Goal: Information Seeking & Learning: Check status

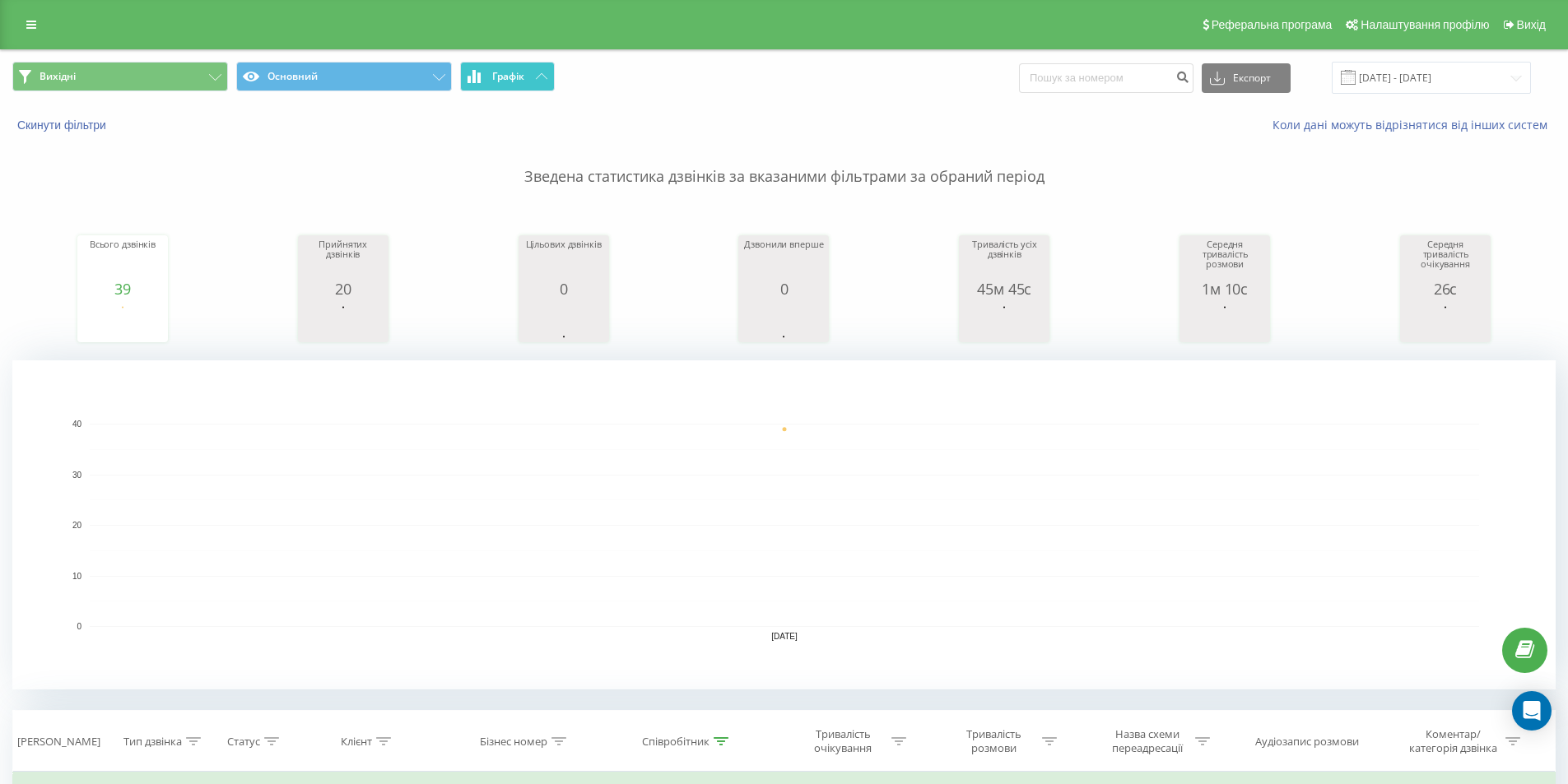
click at [524, 74] on span "Графік" at bounding box center [508, 77] width 32 height 12
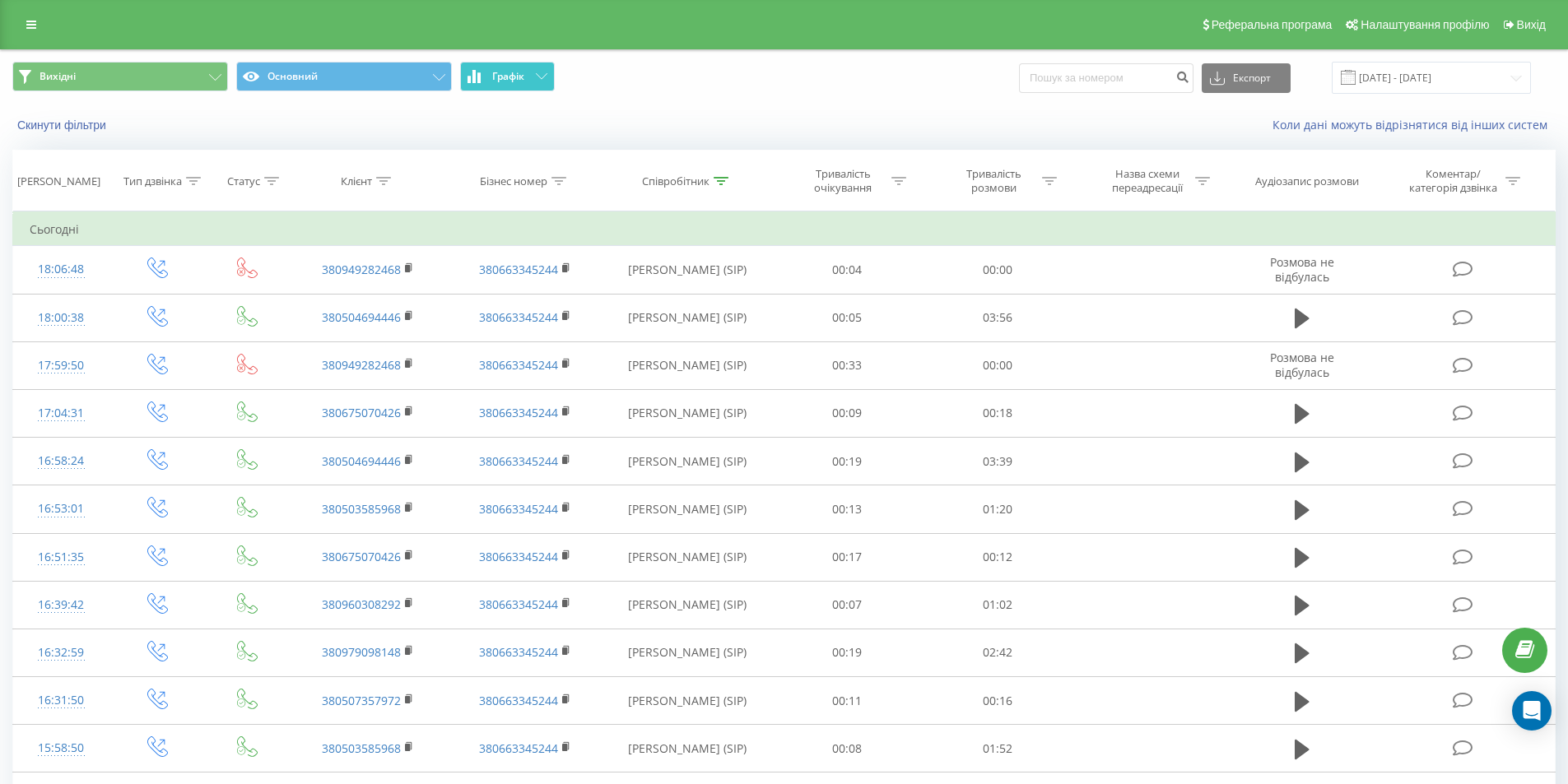
click at [524, 74] on span "Графік" at bounding box center [508, 77] width 32 height 12
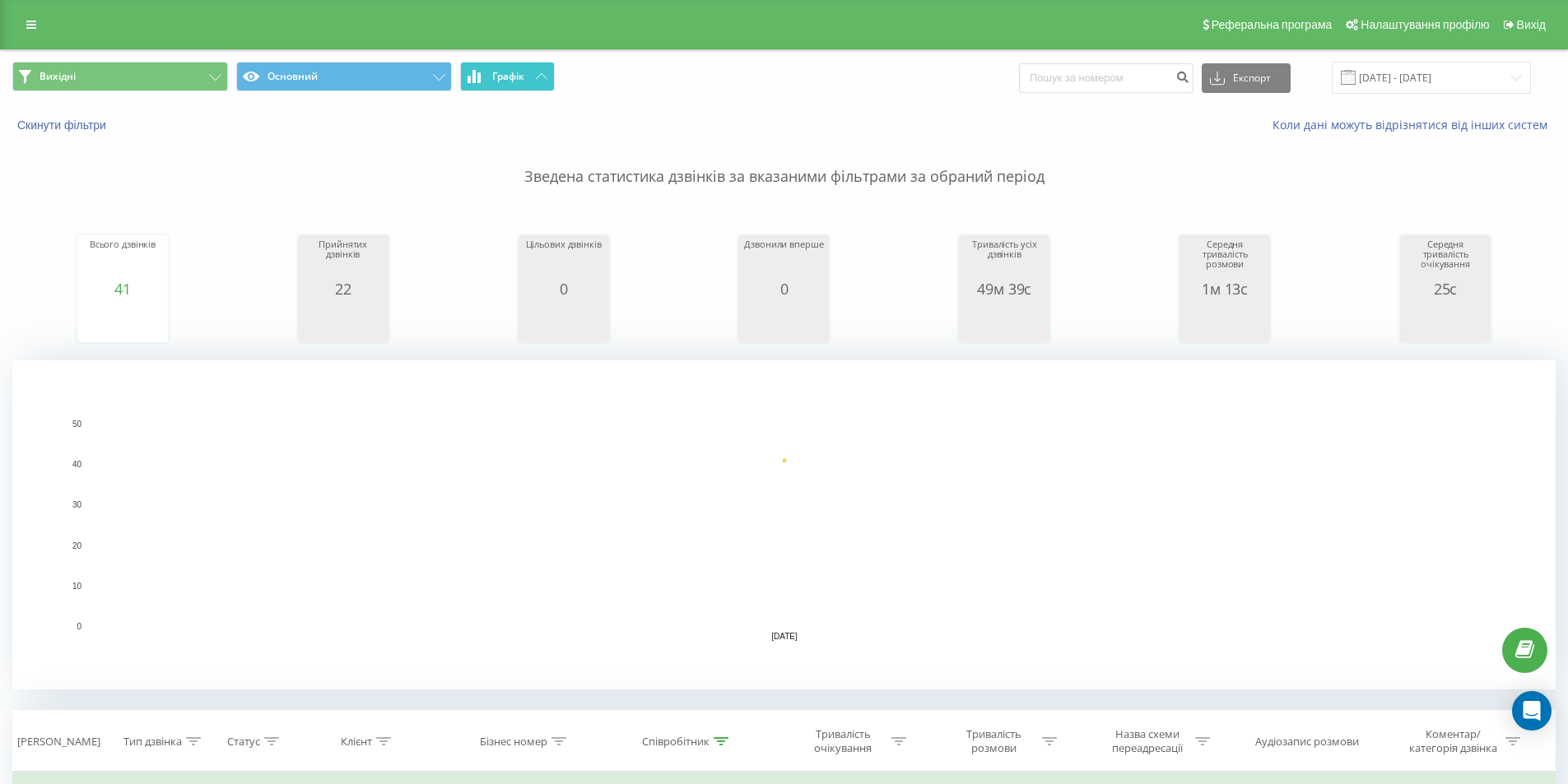
click at [533, 77] on button "Графік" at bounding box center [507, 77] width 95 height 30
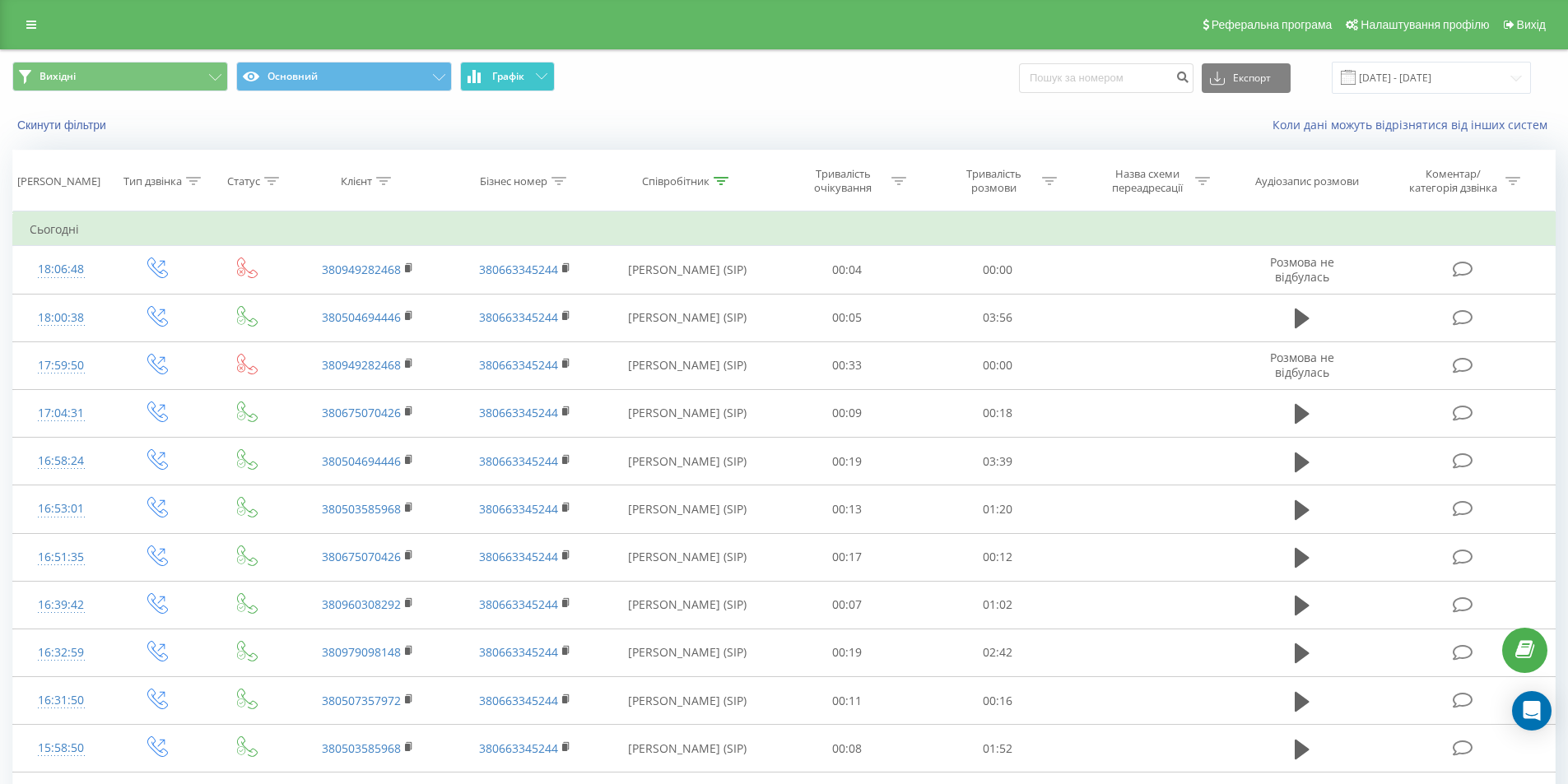
click at [532, 76] on button "Графік" at bounding box center [507, 77] width 95 height 30
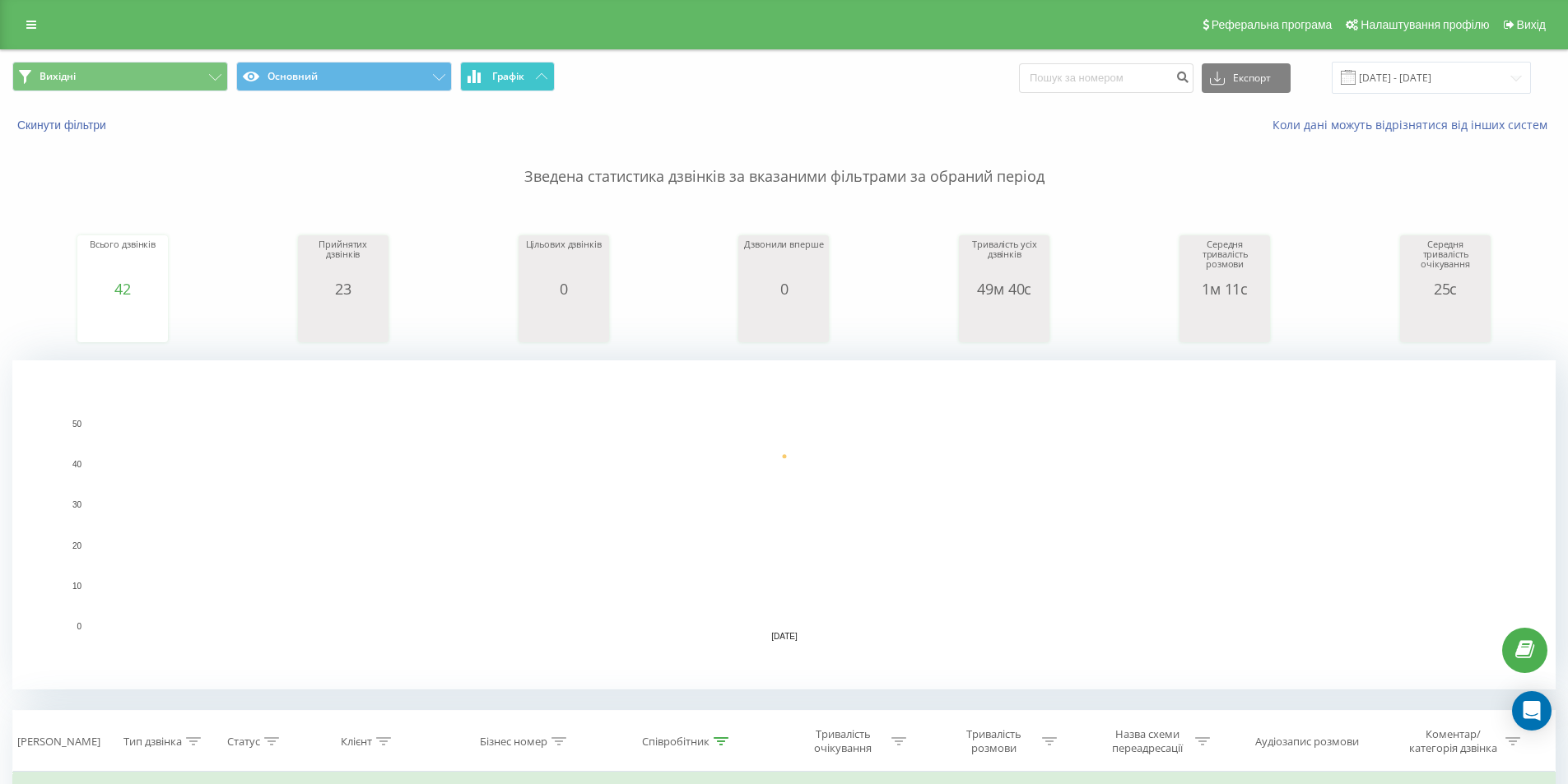
click at [534, 74] on button "Графік" at bounding box center [507, 77] width 95 height 30
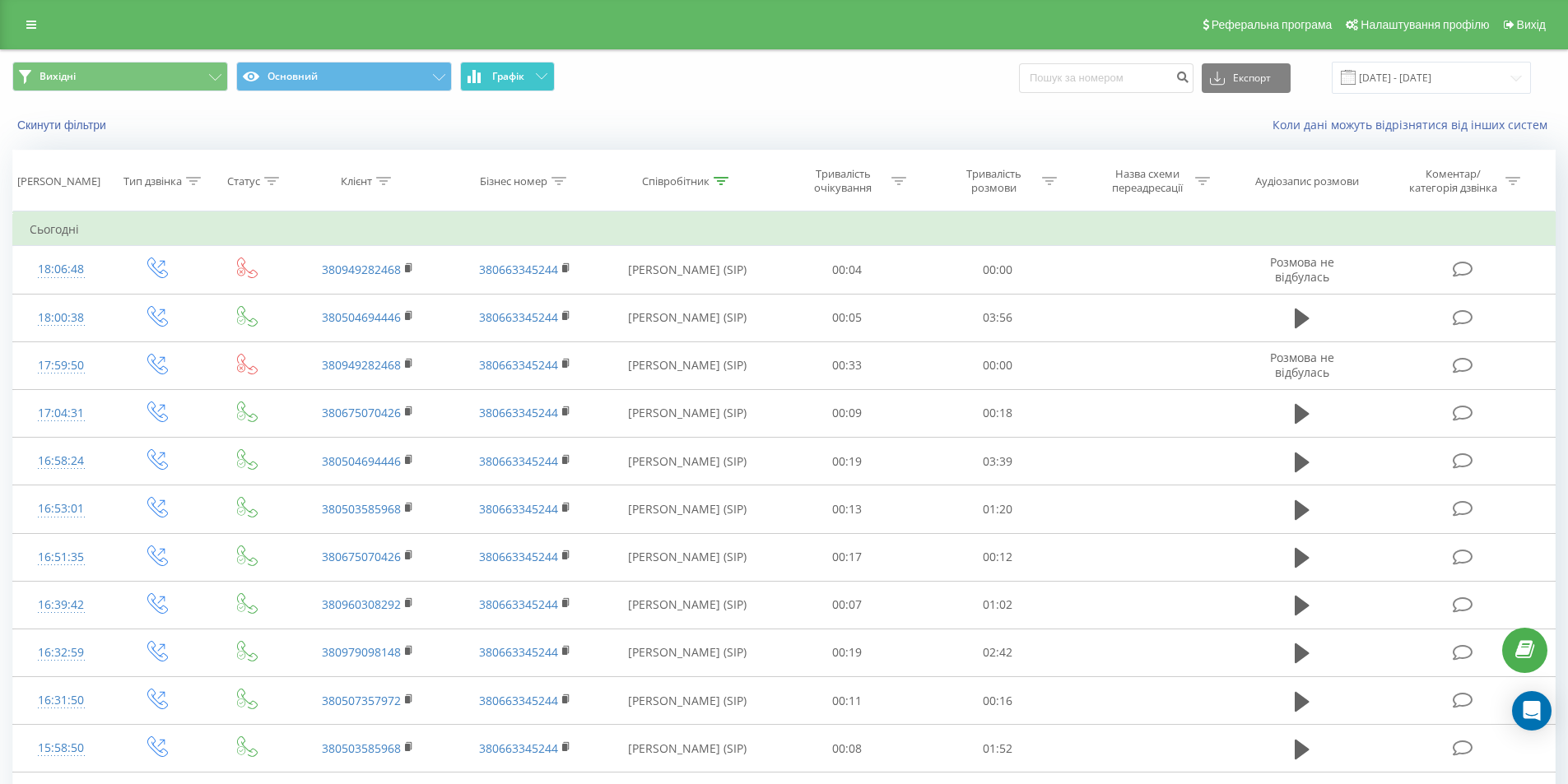
click at [534, 74] on button "Графік" at bounding box center [507, 77] width 95 height 30
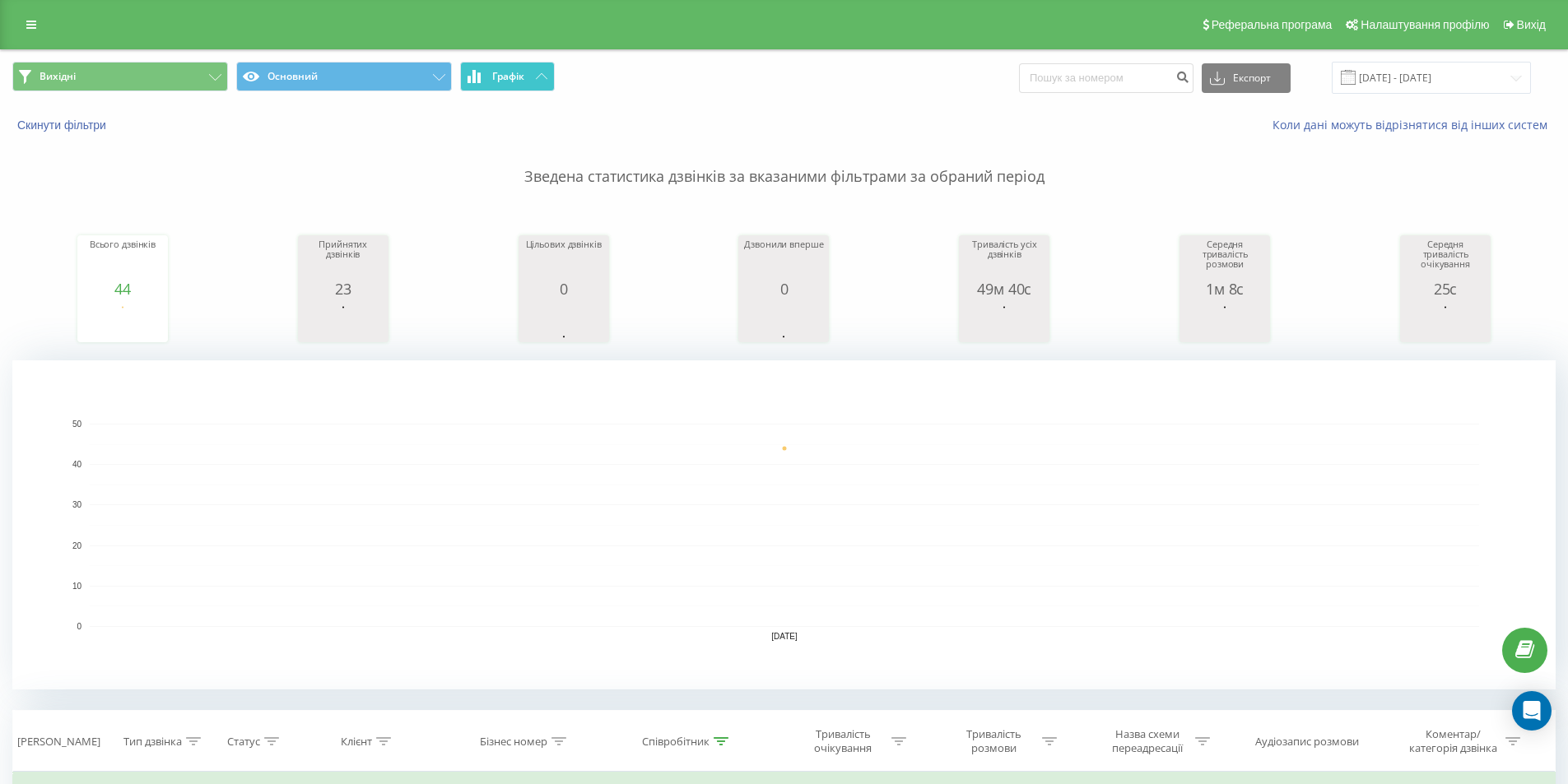
click at [523, 71] on span "Графік" at bounding box center [508, 77] width 32 height 12
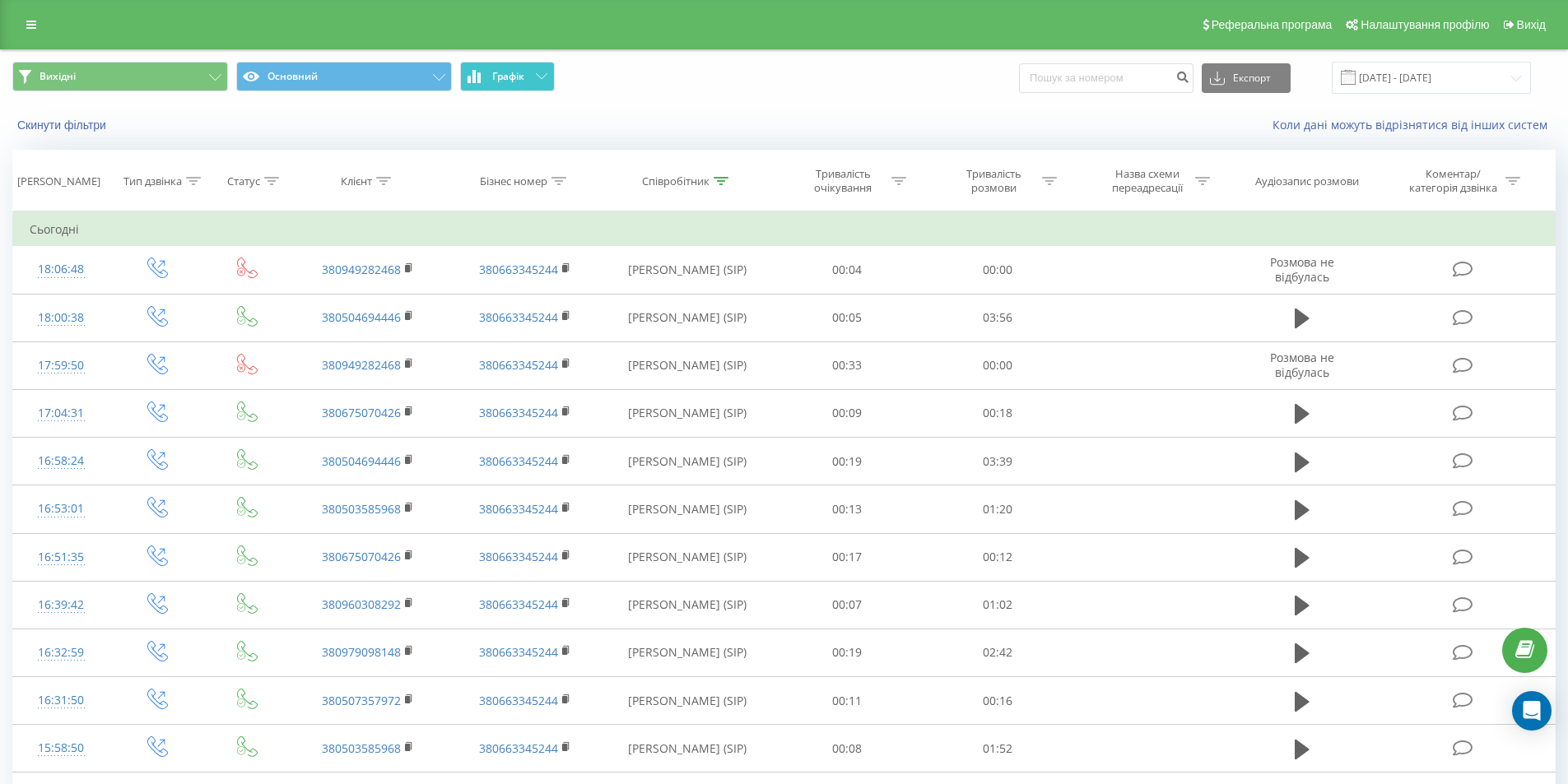
click at [523, 71] on span "Графік" at bounding box center [508, 77] width 32 height 12
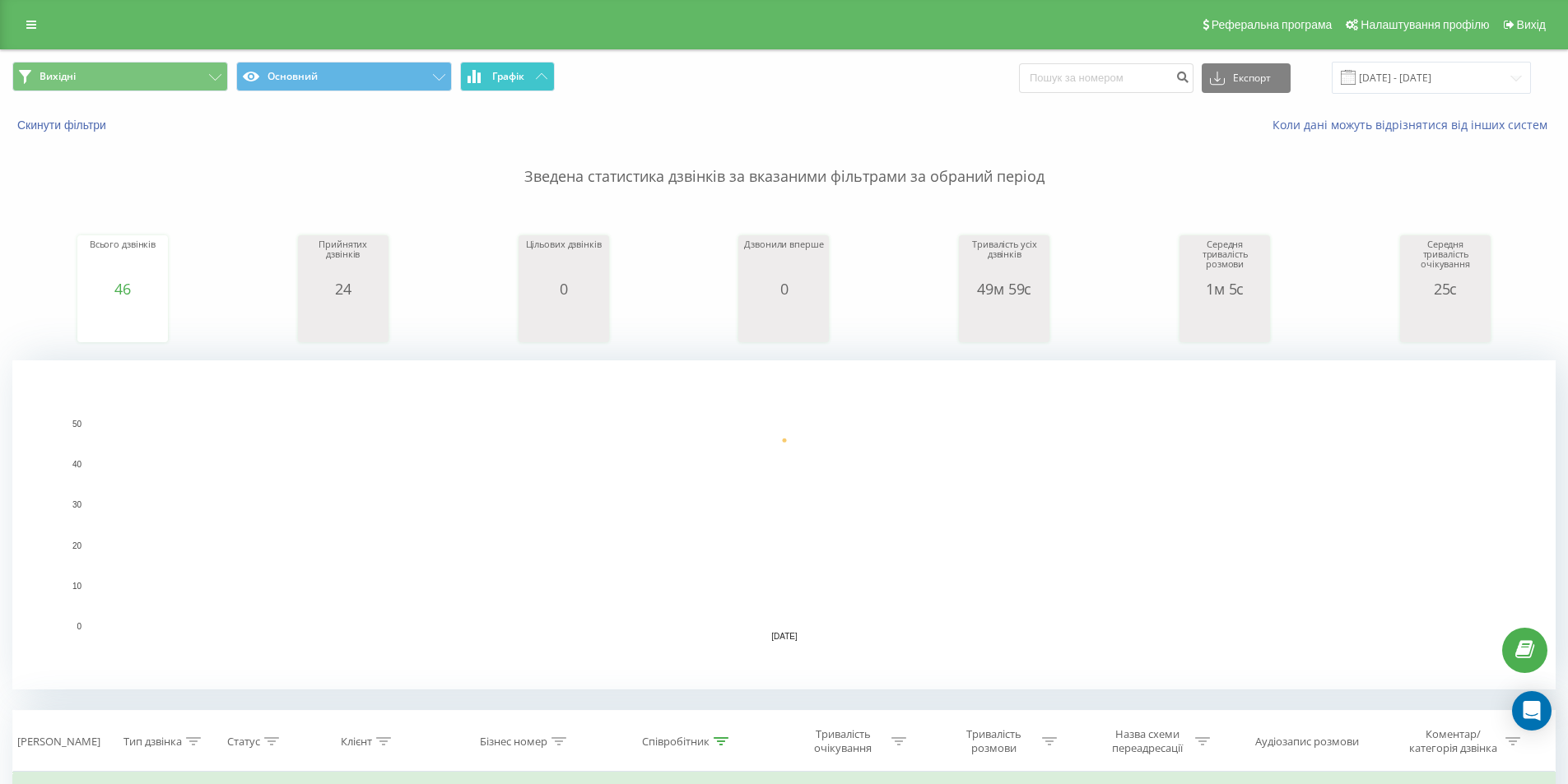
click at [514, 86] on button "Графік" at bounding box center [507, 77] width 95 height 30
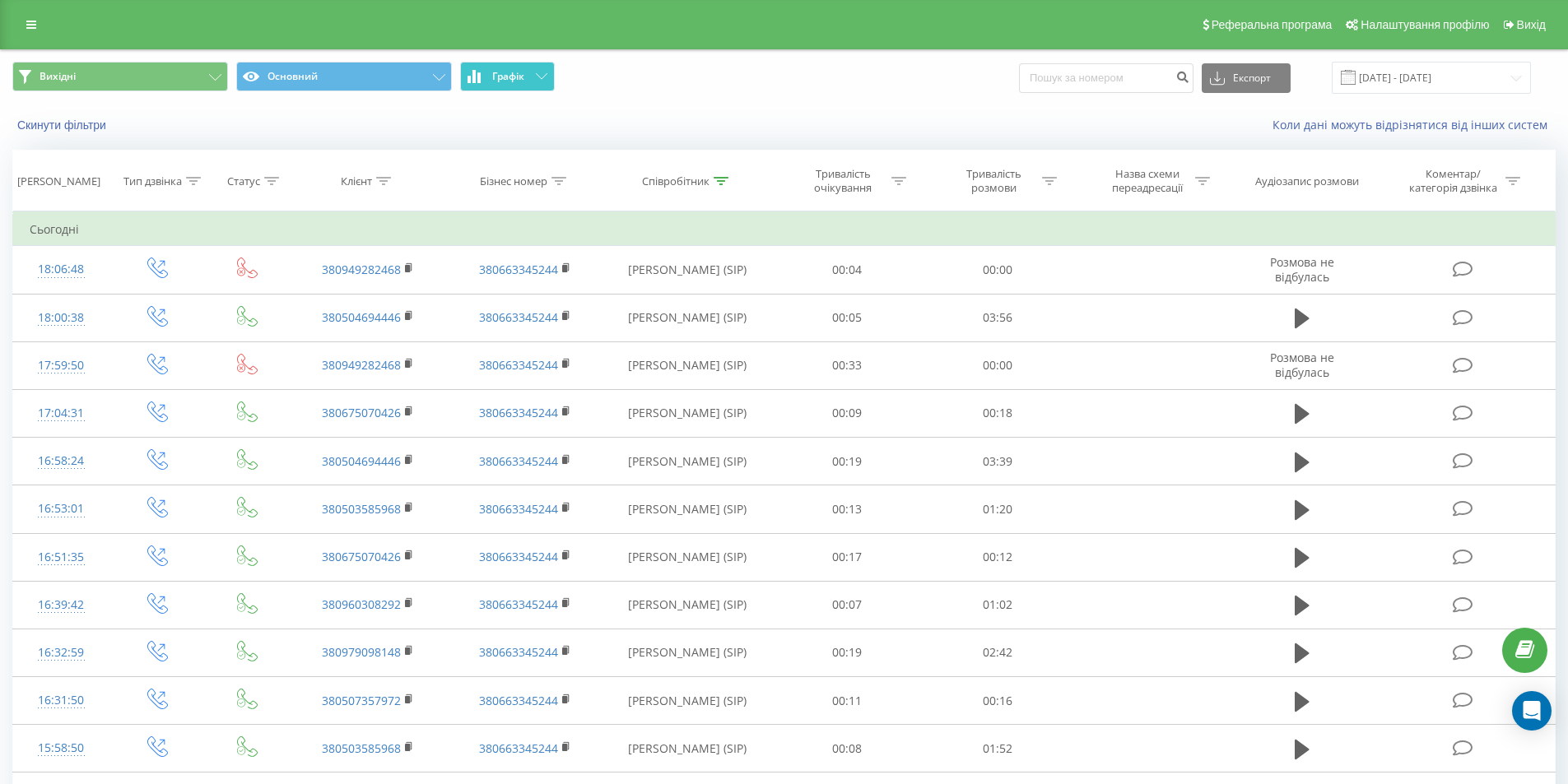
click at [514, 86] on button "Графік" at bounding box center [507, 77] width 95 height 30
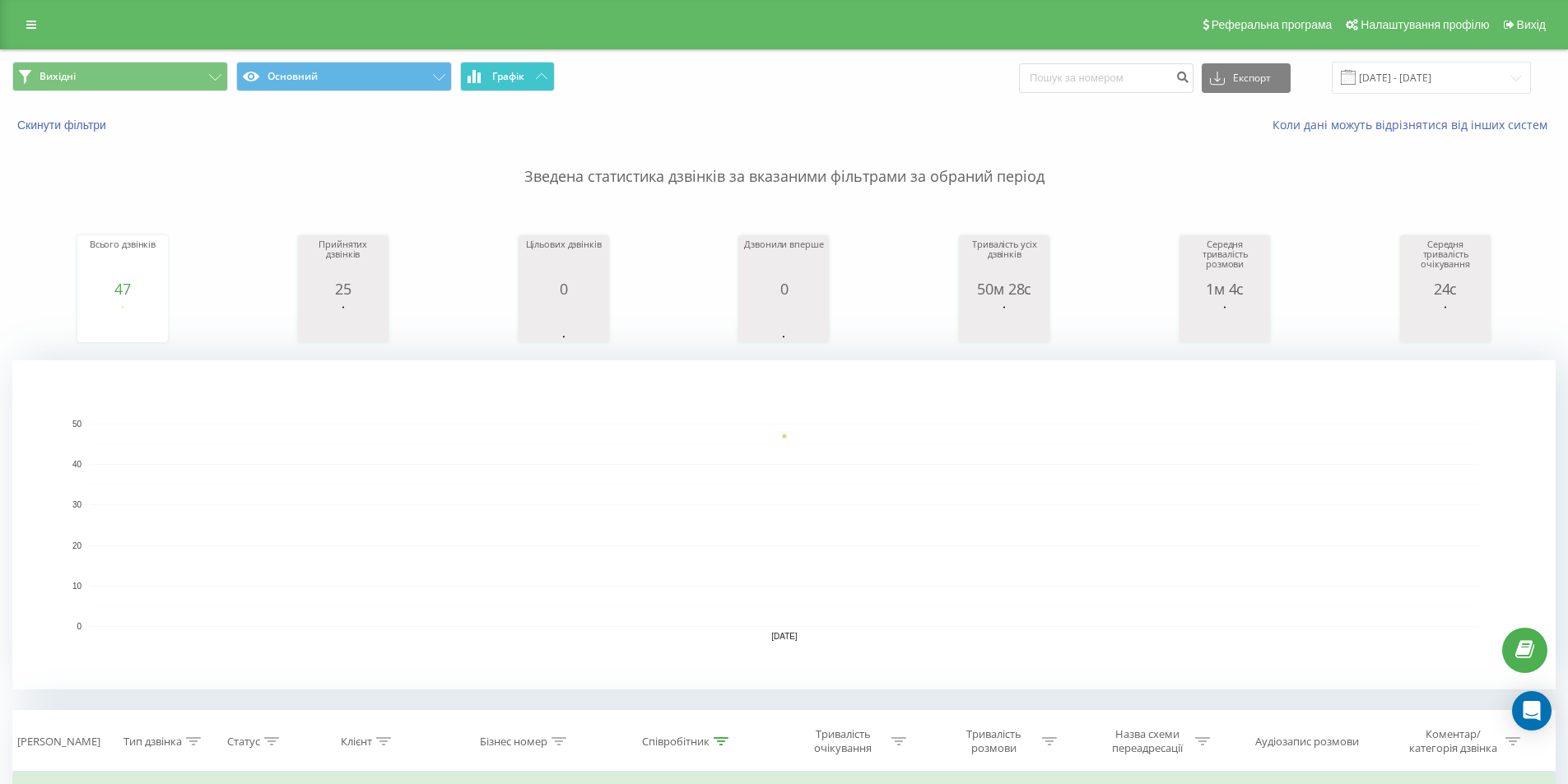
click at [526, 77] on button "Графік" at bounding box center [507, 77] width 95 height 30
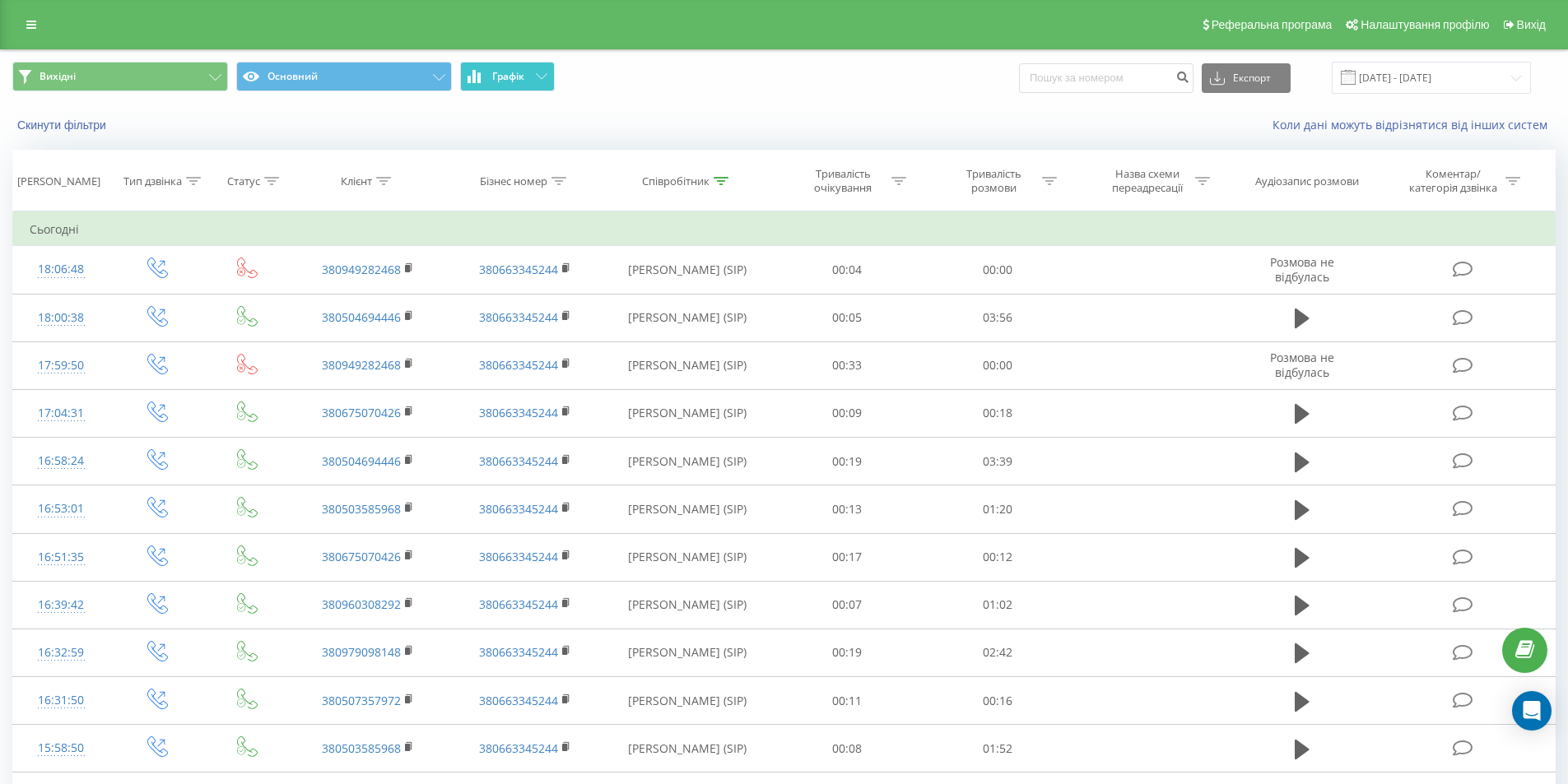
click at [526, 77] on button "Графік" at bounding box center [507, 77] width 95 height 30
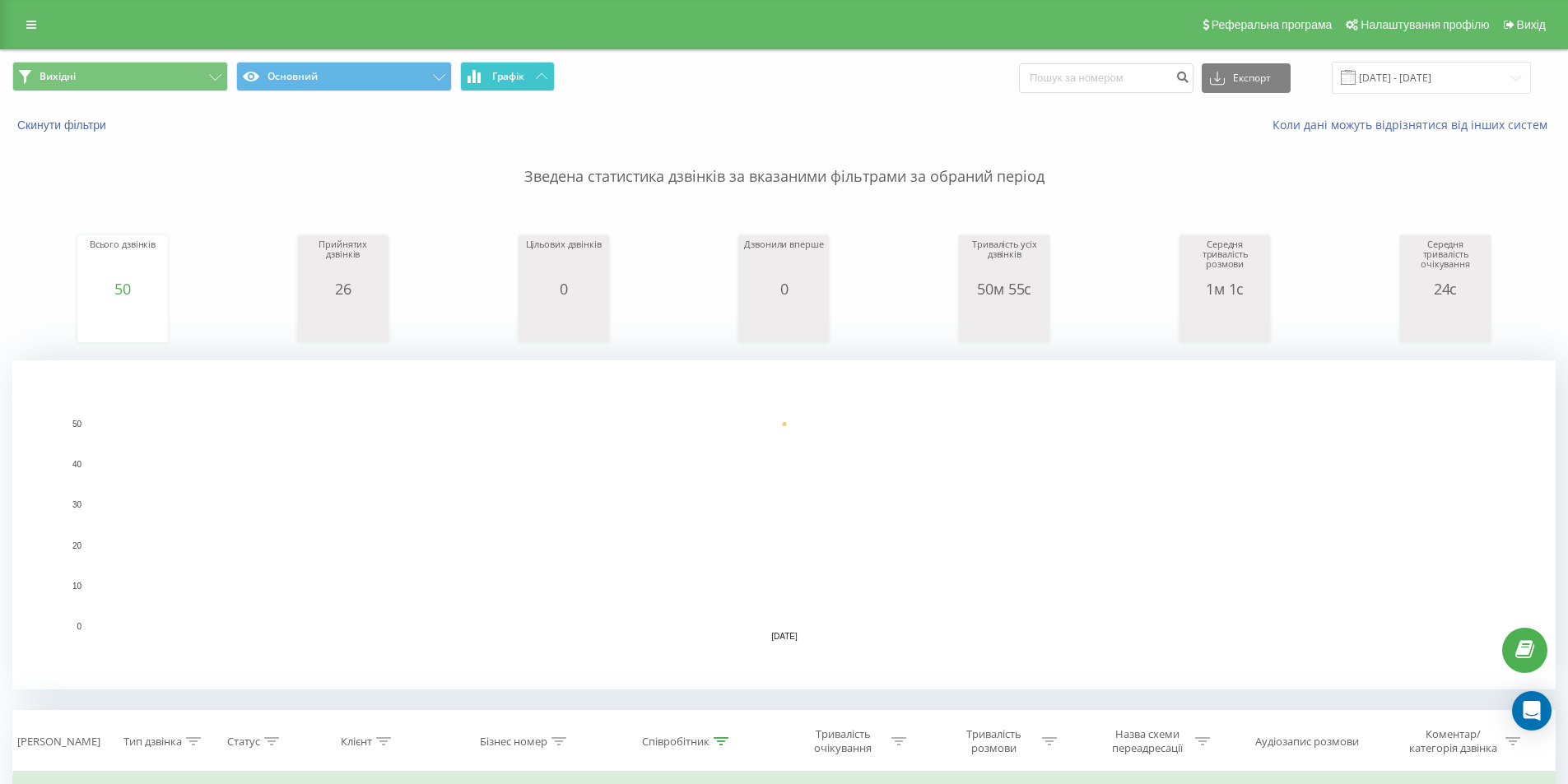
click at [545, 77] on icon at bounding box center [542, 76] width 12 height 6
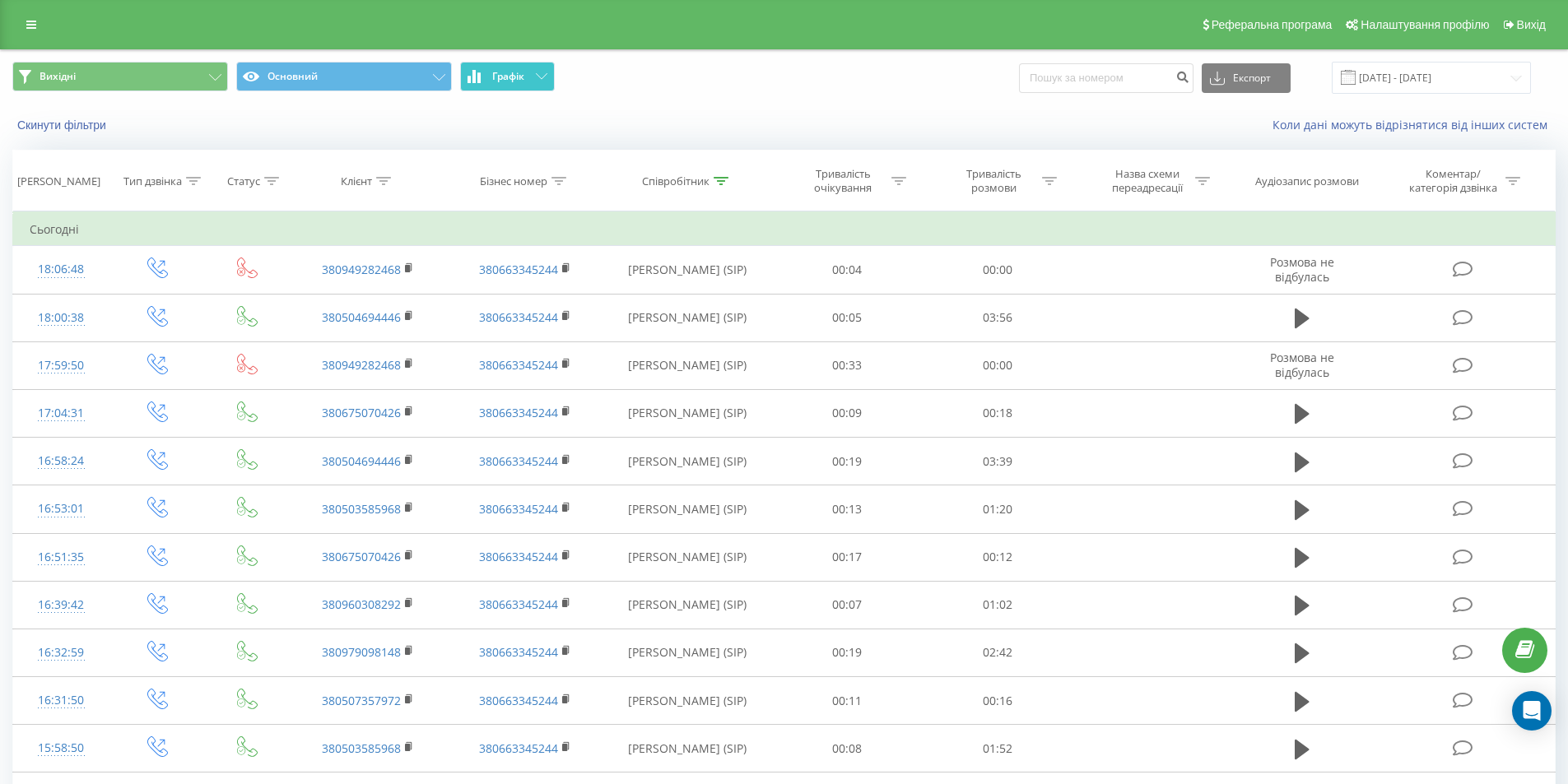
click at [545, 77] on icon at bounding box center [542, 76] width 12 height 6
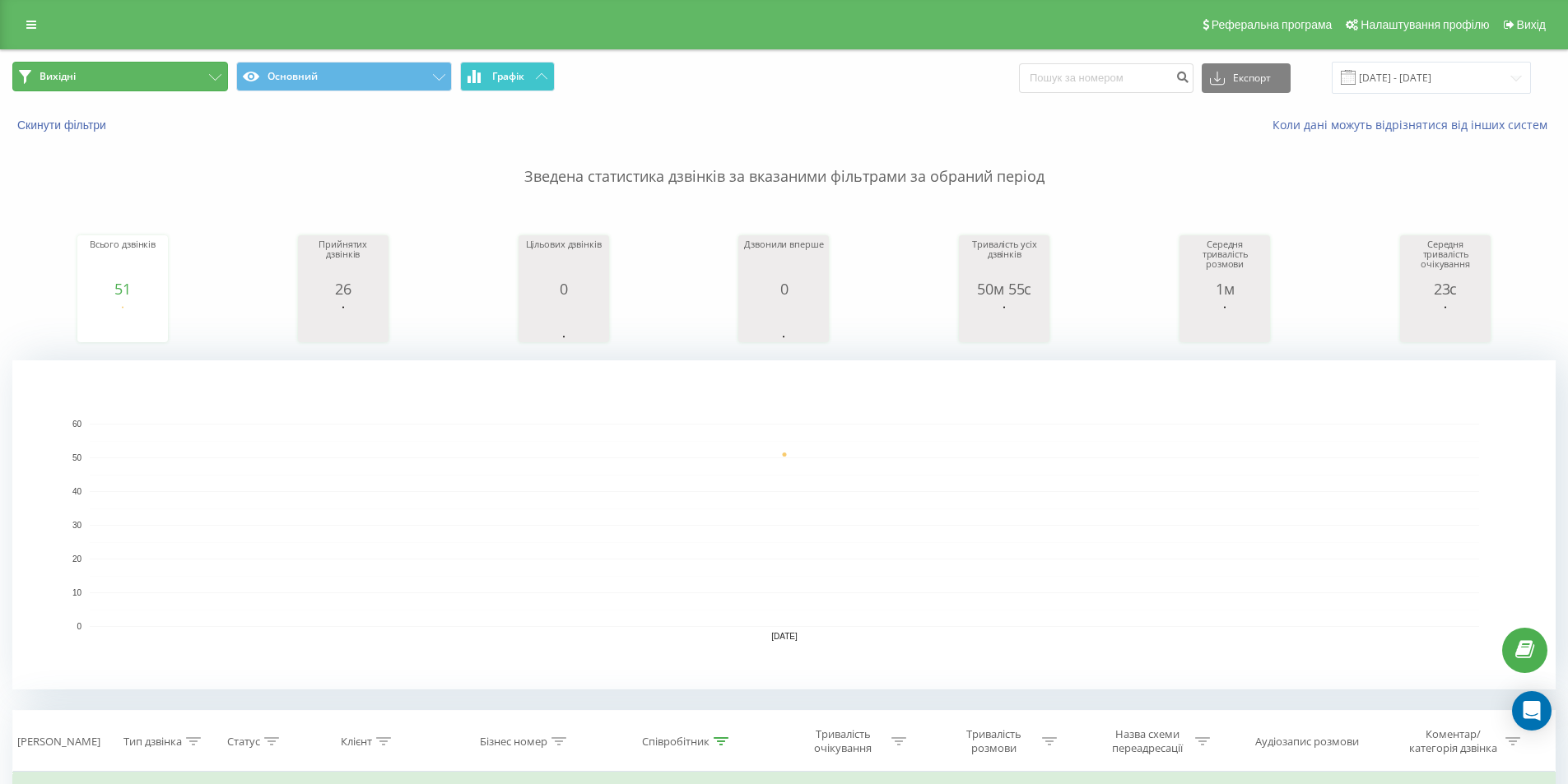
click at [219, 69] on button "Вихідні" at bounding box center [120, 77] width 216 height 30
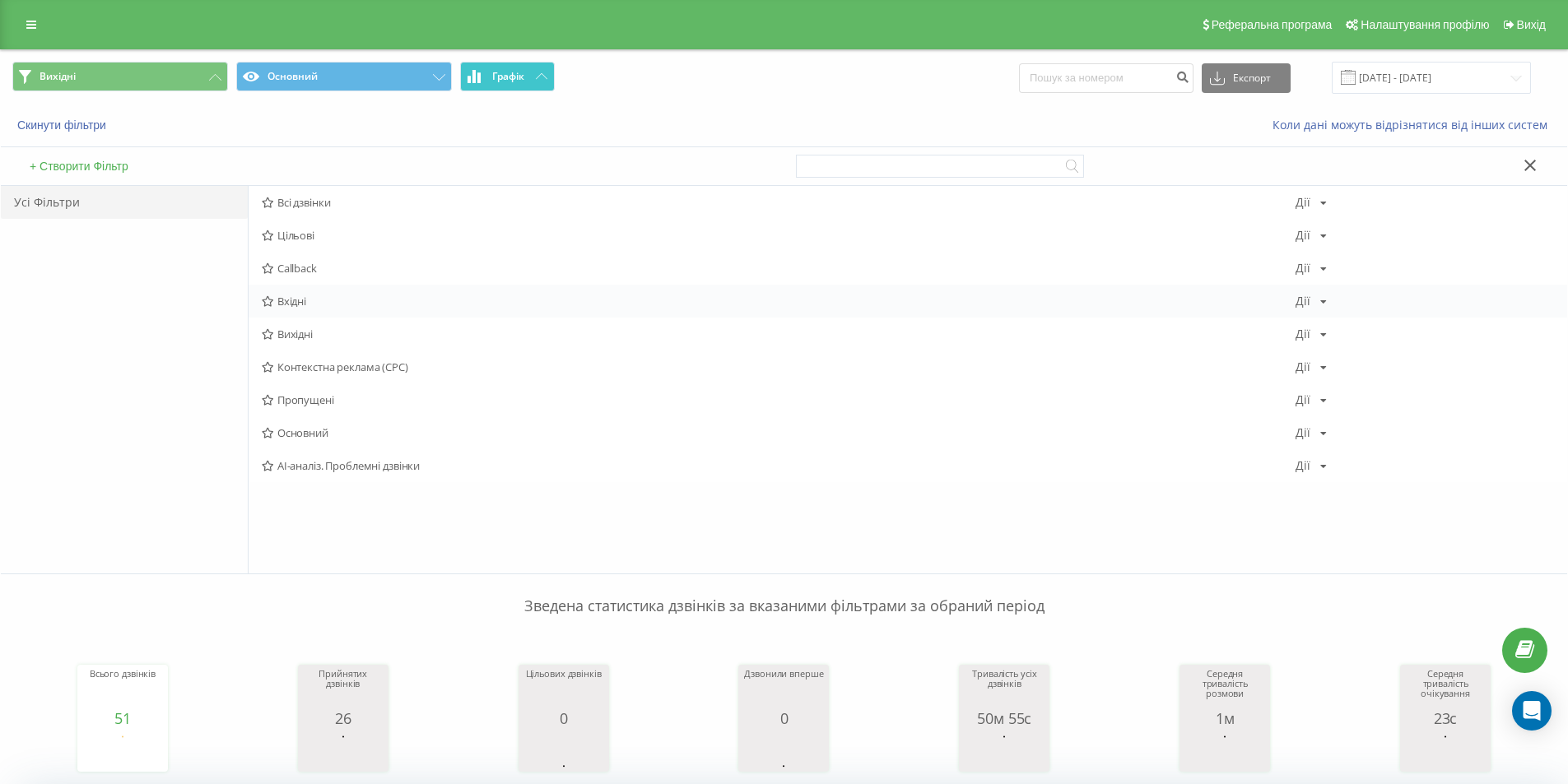
click at [290, 301] on span "Вхідні" at bounding box center [779, 302] width 1034 height 12
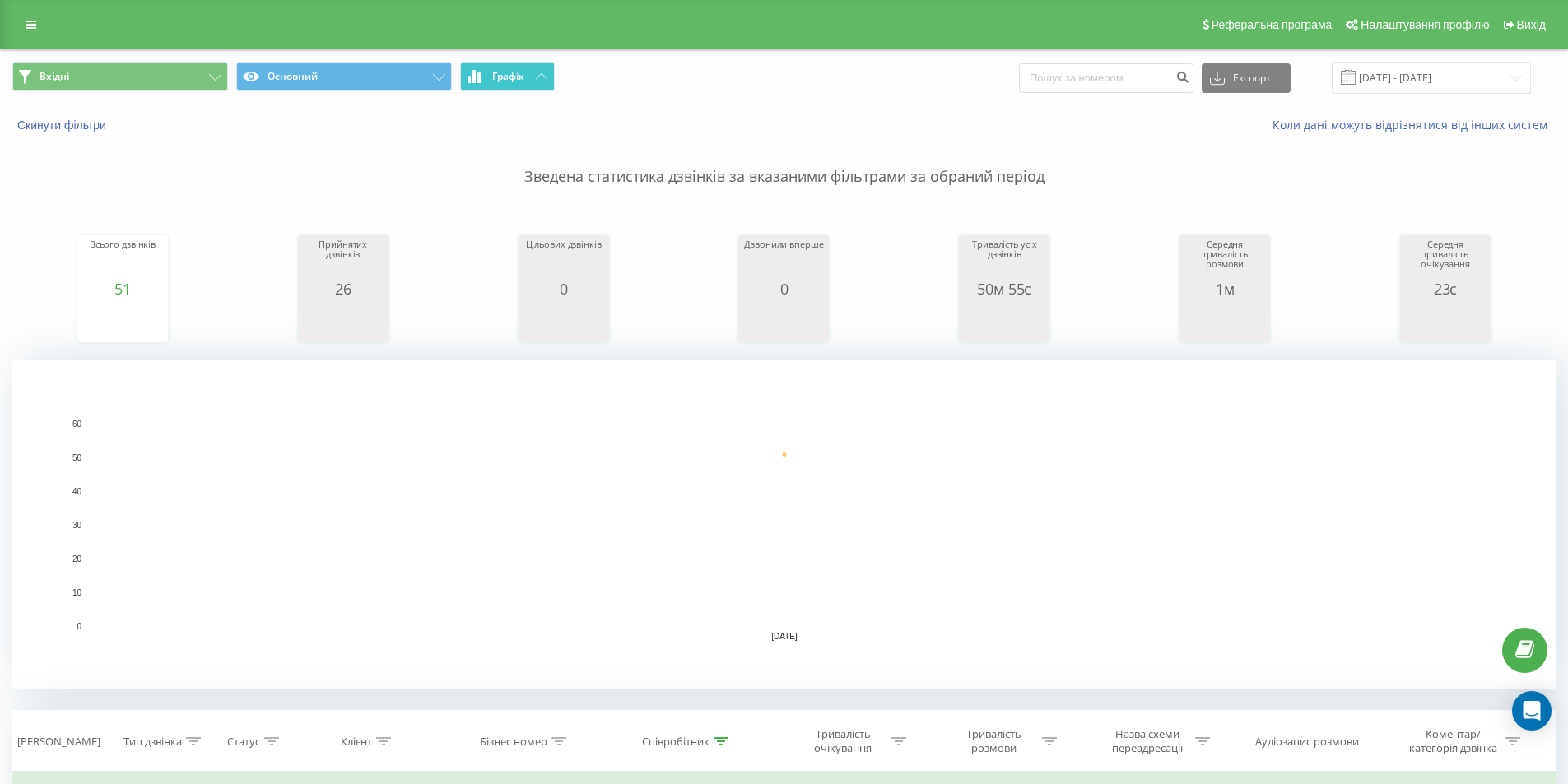
click at [527, 77] on button "Графік" at bounding box center [507, 77] width 95 height 30
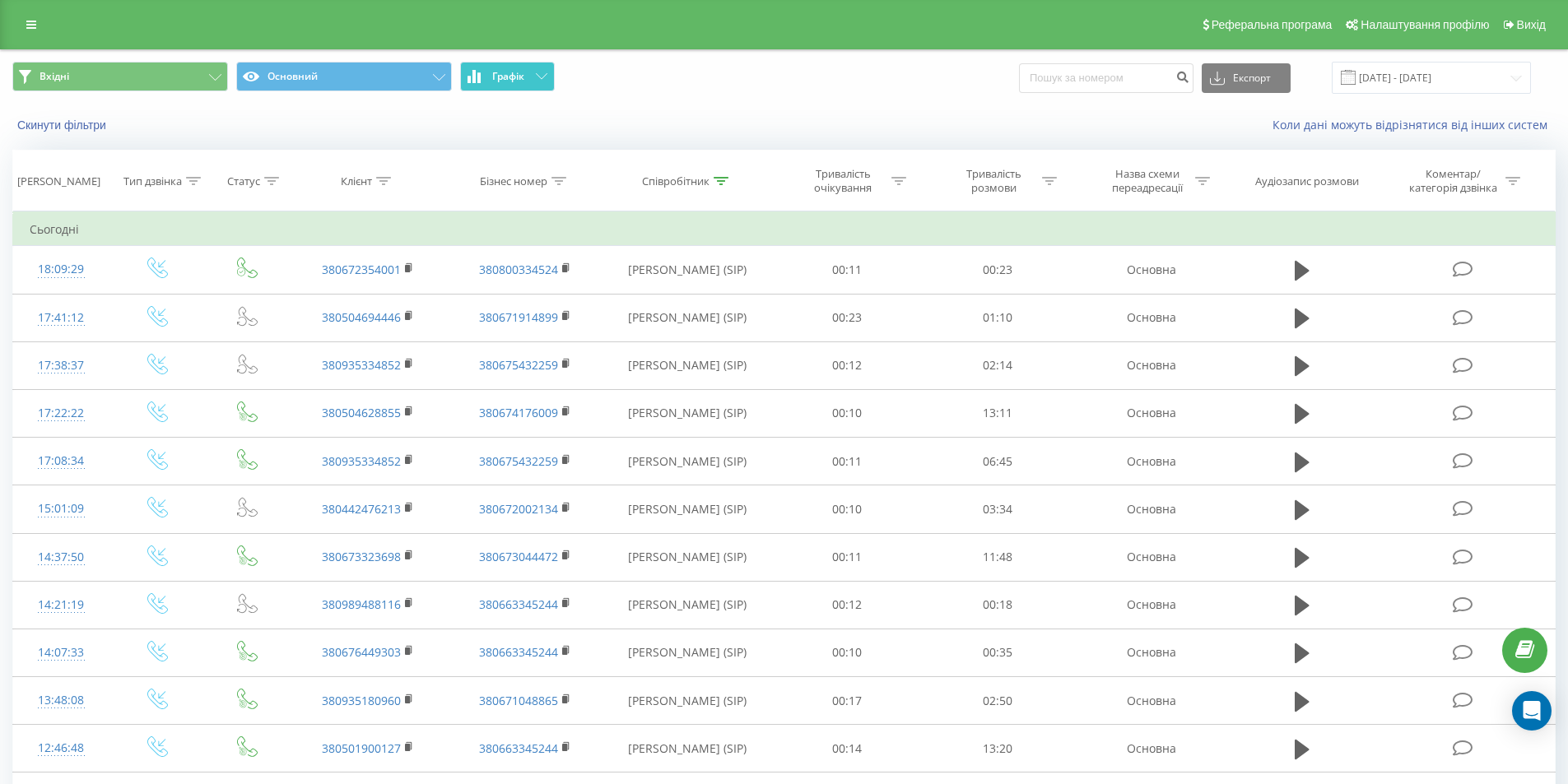
click at [527, 77] on button "Графік" at bounding box center [507, 77] width 95 height 30
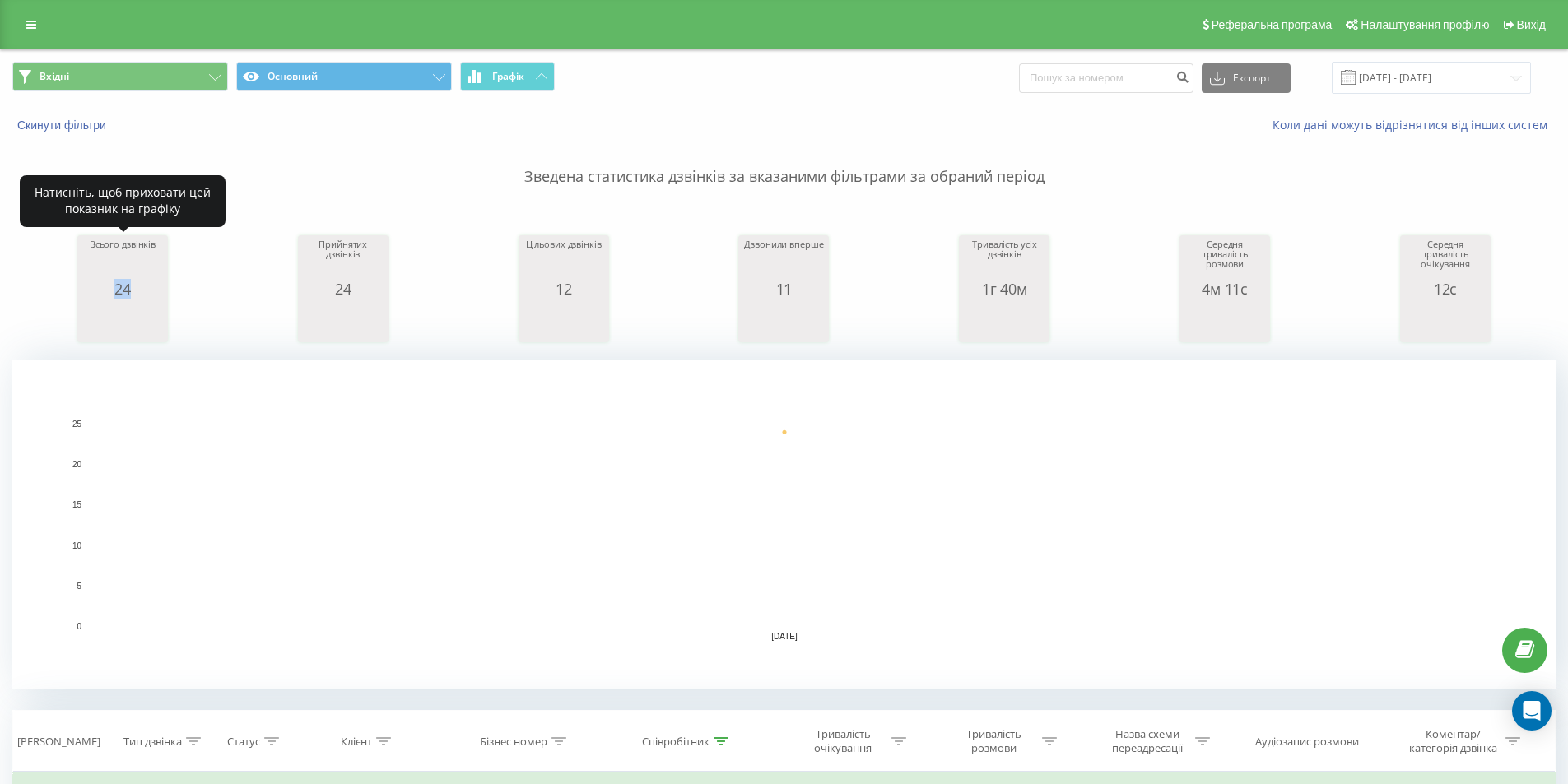
drag, startPoint x: 109, startPoint y: 282, endPoint x: 144, endPoint y: 292, distance: 36.2
click at [144, 292] on div "24" at bounding box center [122, 289] width 82 height 16
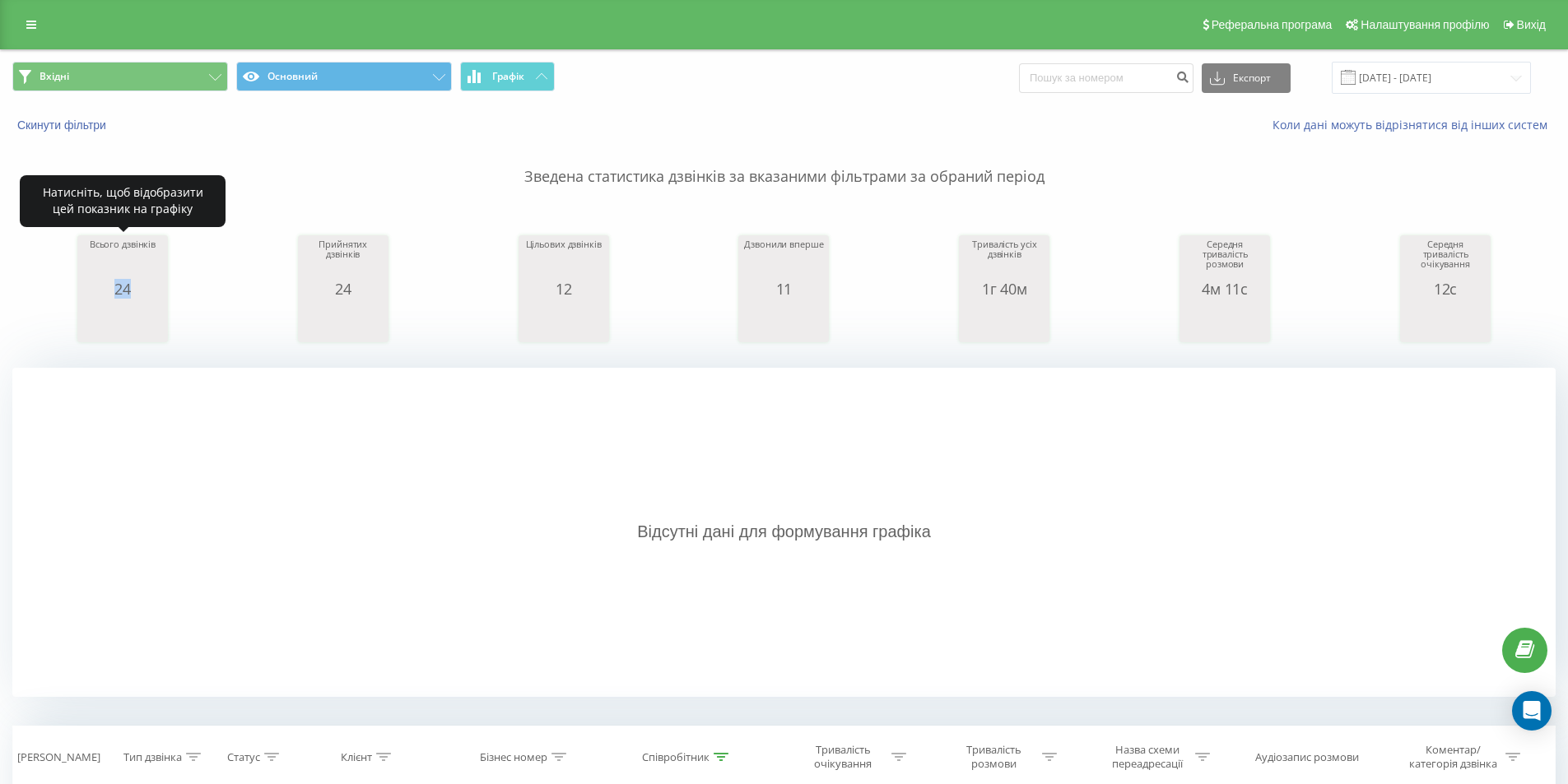
copy div "24"
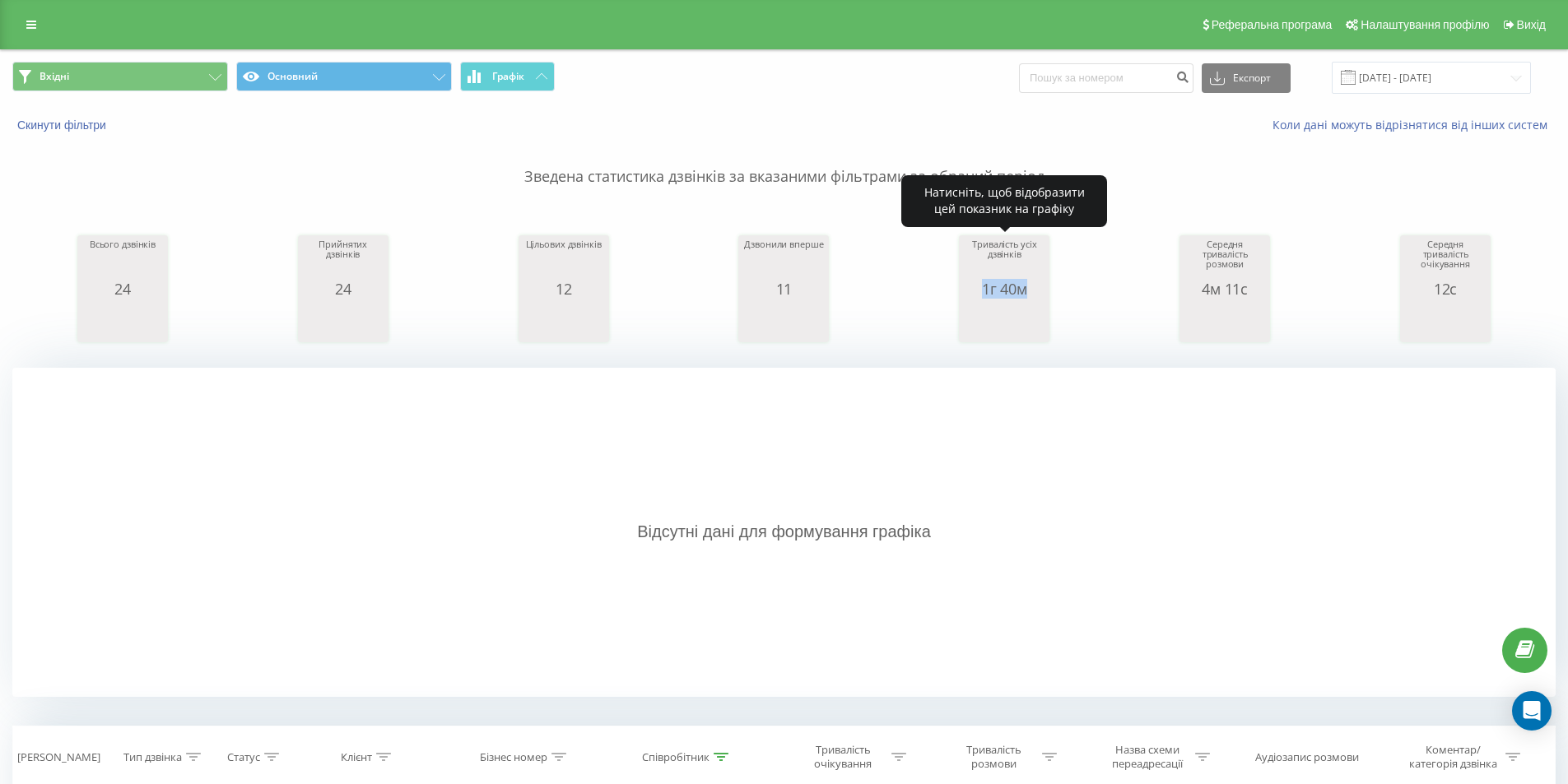
drag, startPoint x: 982, startPoint y: 288, endPoint x: 1036, endPoint y: 285, distance: 53.6
click at [1036, 285] on div "1г 40м" at bounding box center [1004, 289] width 82 height 16
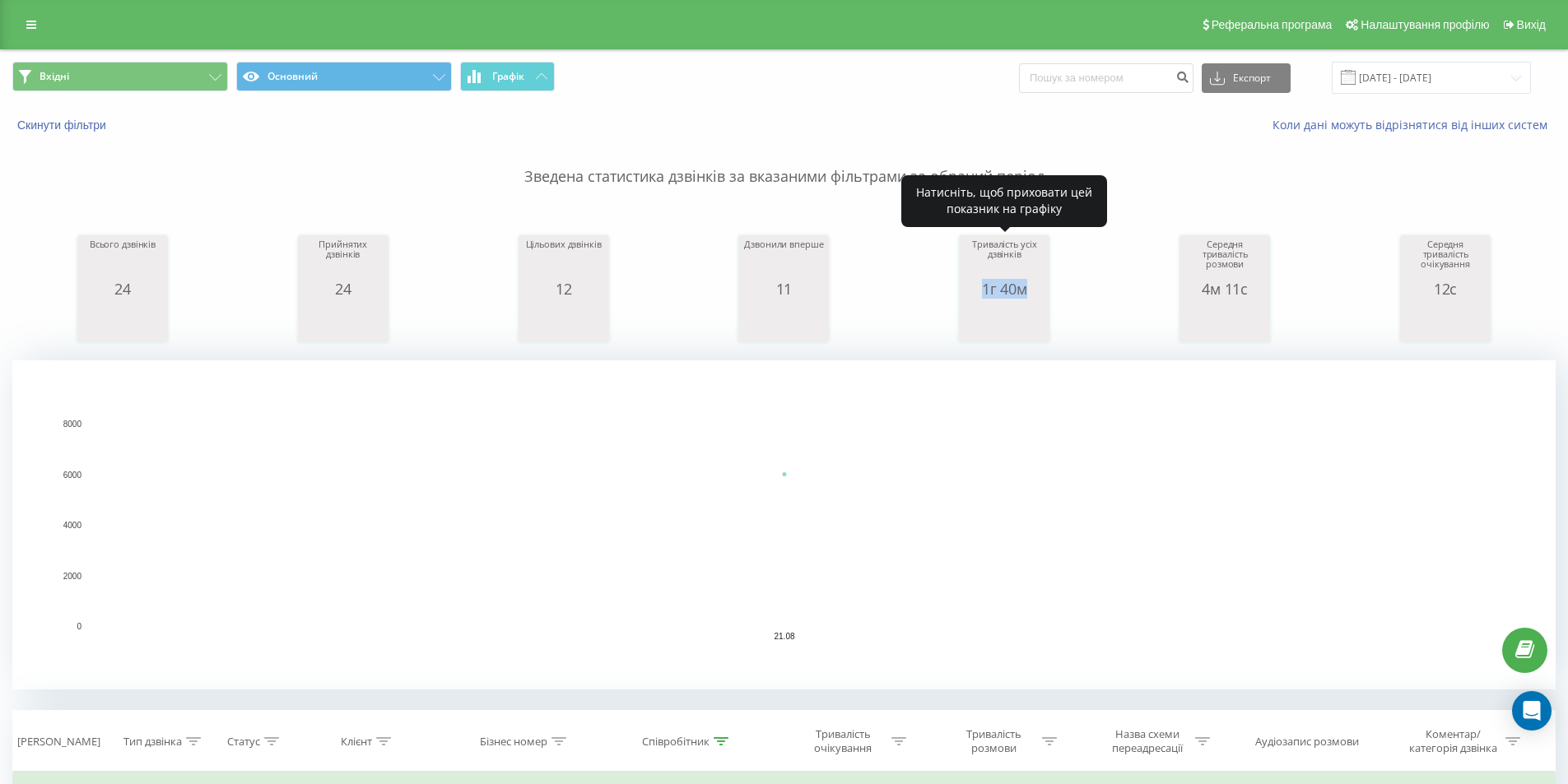
copy div "1г 40м"
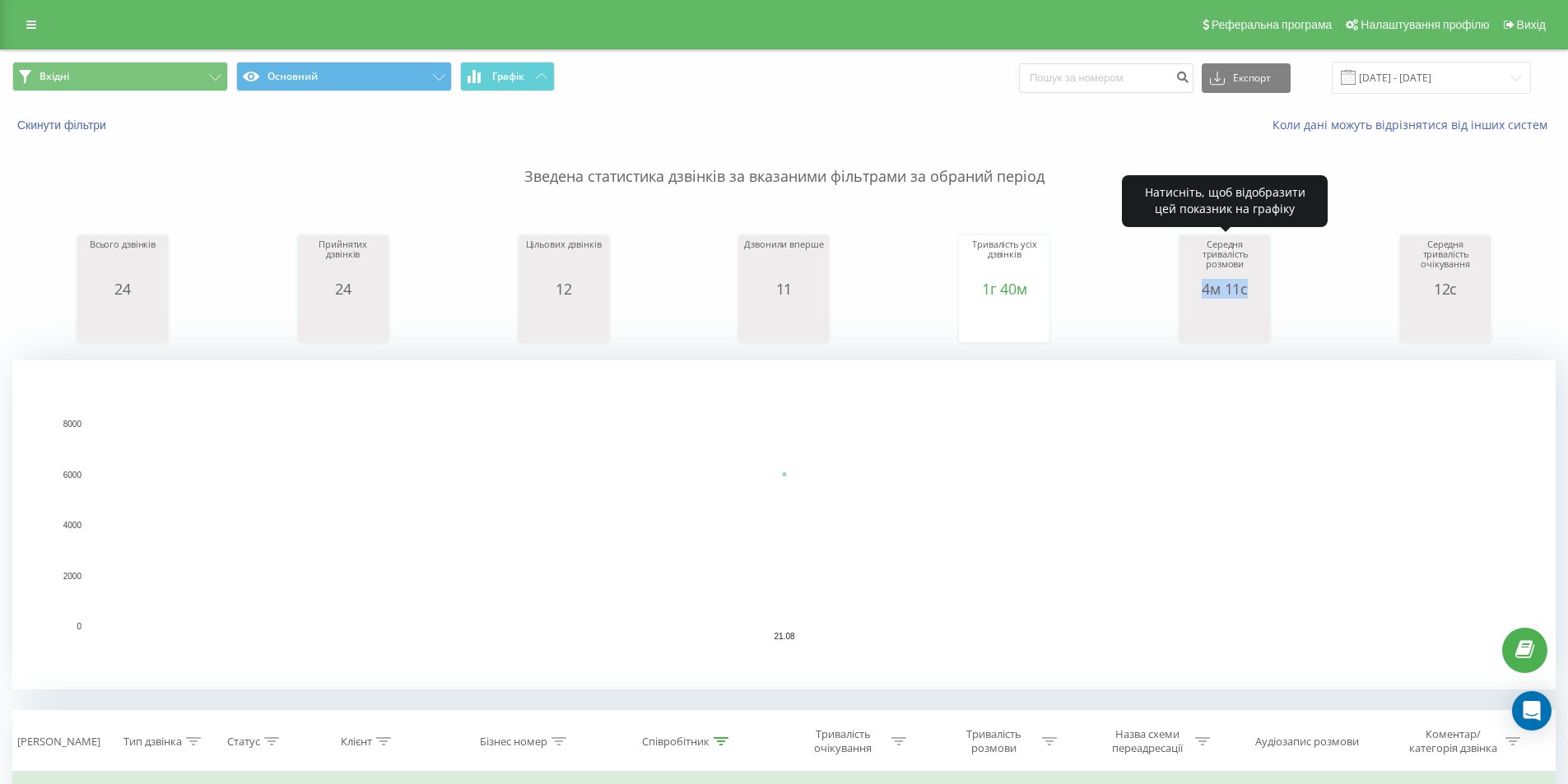
drag, startPoint x: 1202, startPoint y: 284, endPoint x: 1251, endPoint y: 291, distance: 49.9
click at [1251, 291] on div "4м 11с" at bounding box center [1225, 289] width 82 height 16
copy div "4м 11с"
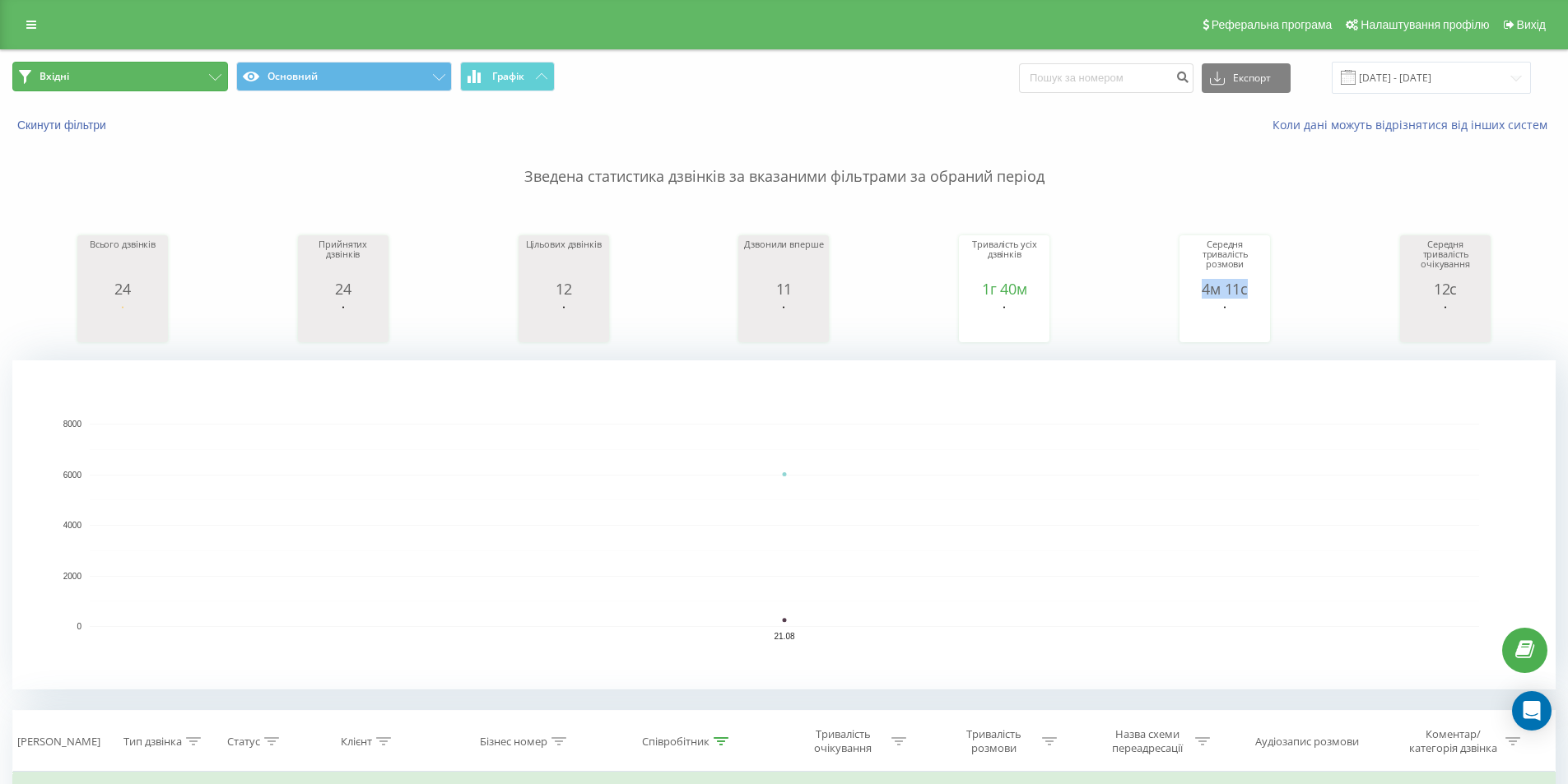
click at [216, 74] on icon at bounding box center [215, 77] width 12 height 7
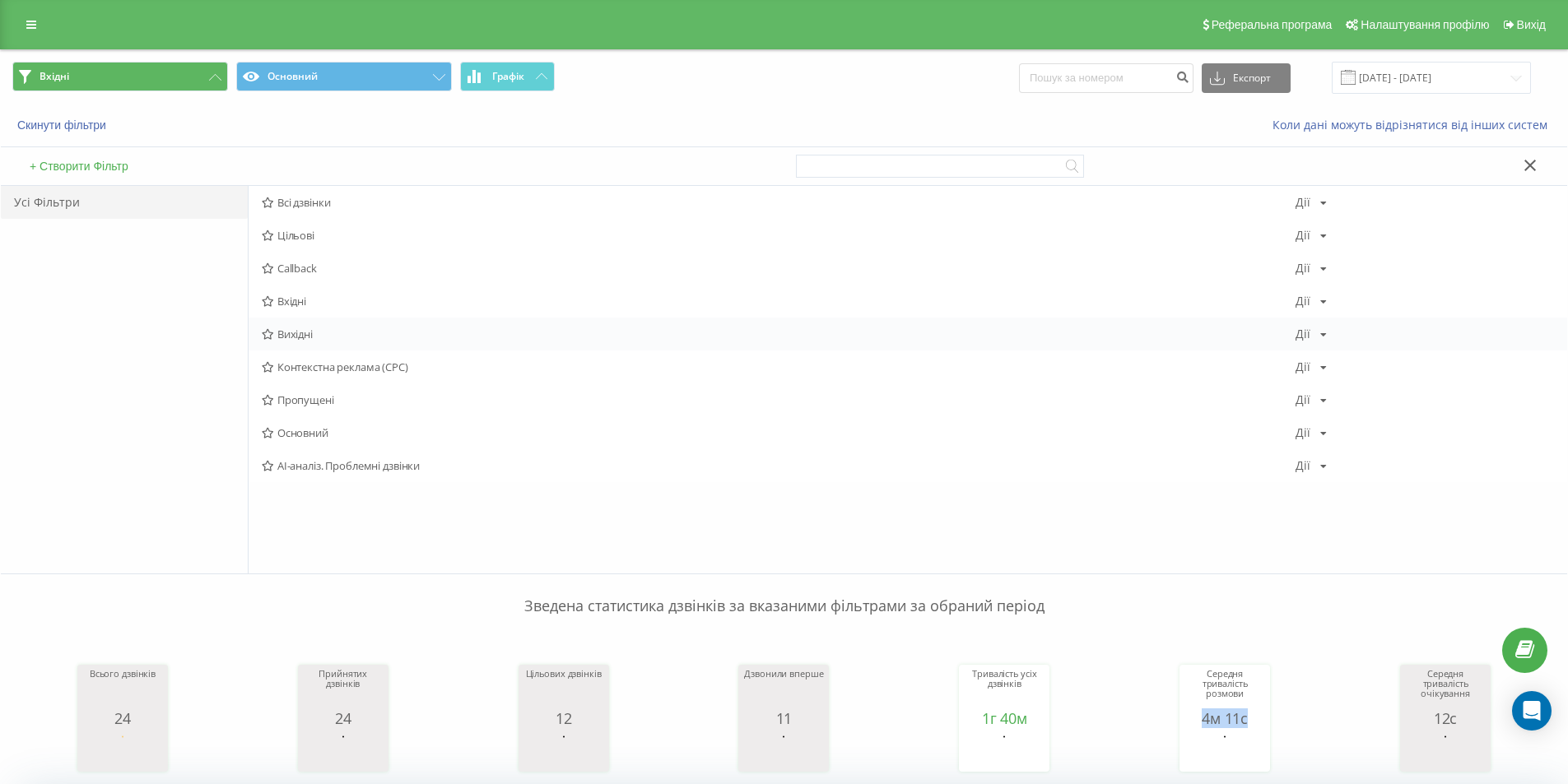
click at [319, 335] on span "Вихідні" at bounding box center [779, 334] width 1034 height 12
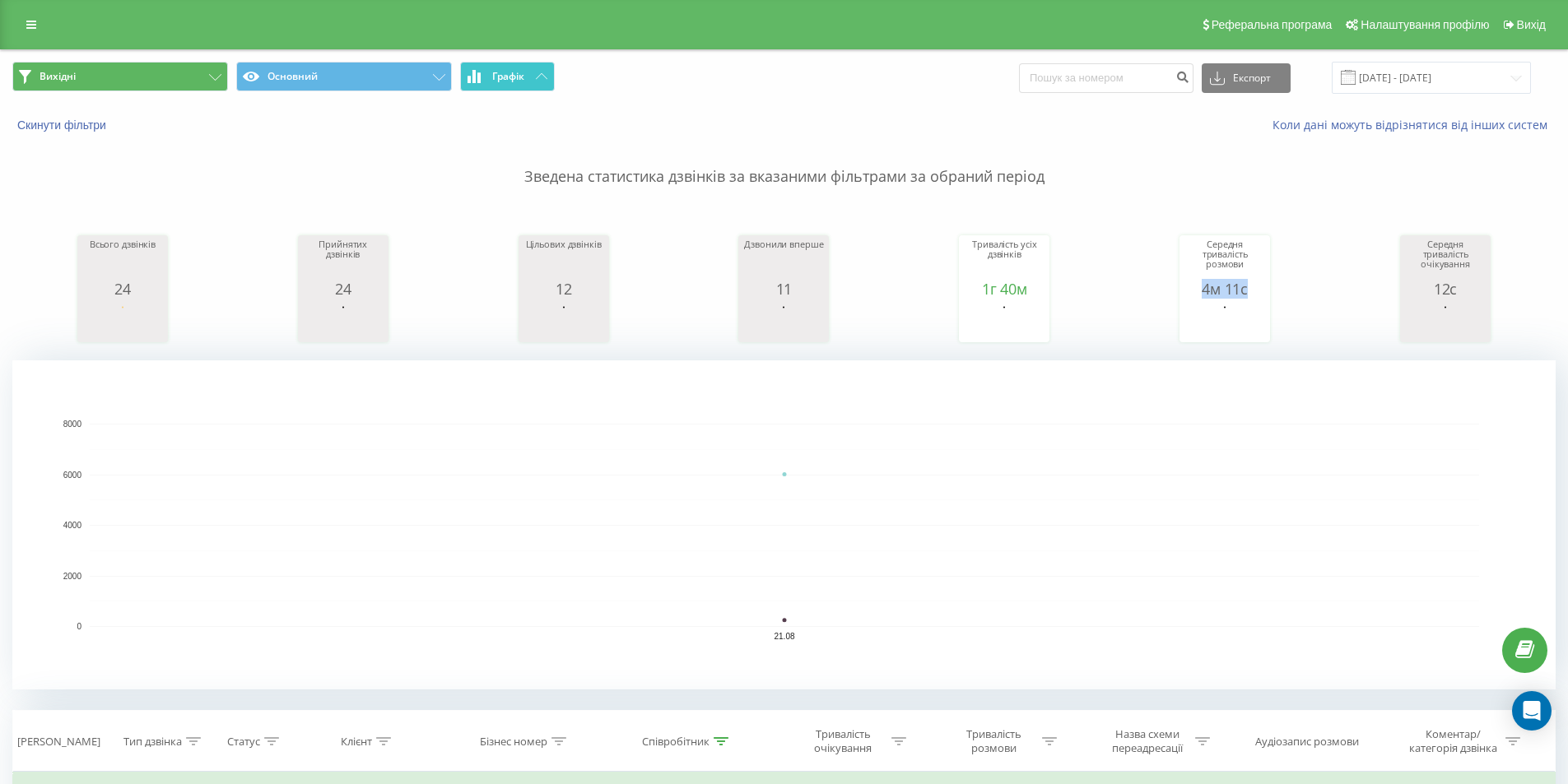
click at [544, 82] on button "Графік" at bounding box center [507, 77] width 95 height 30
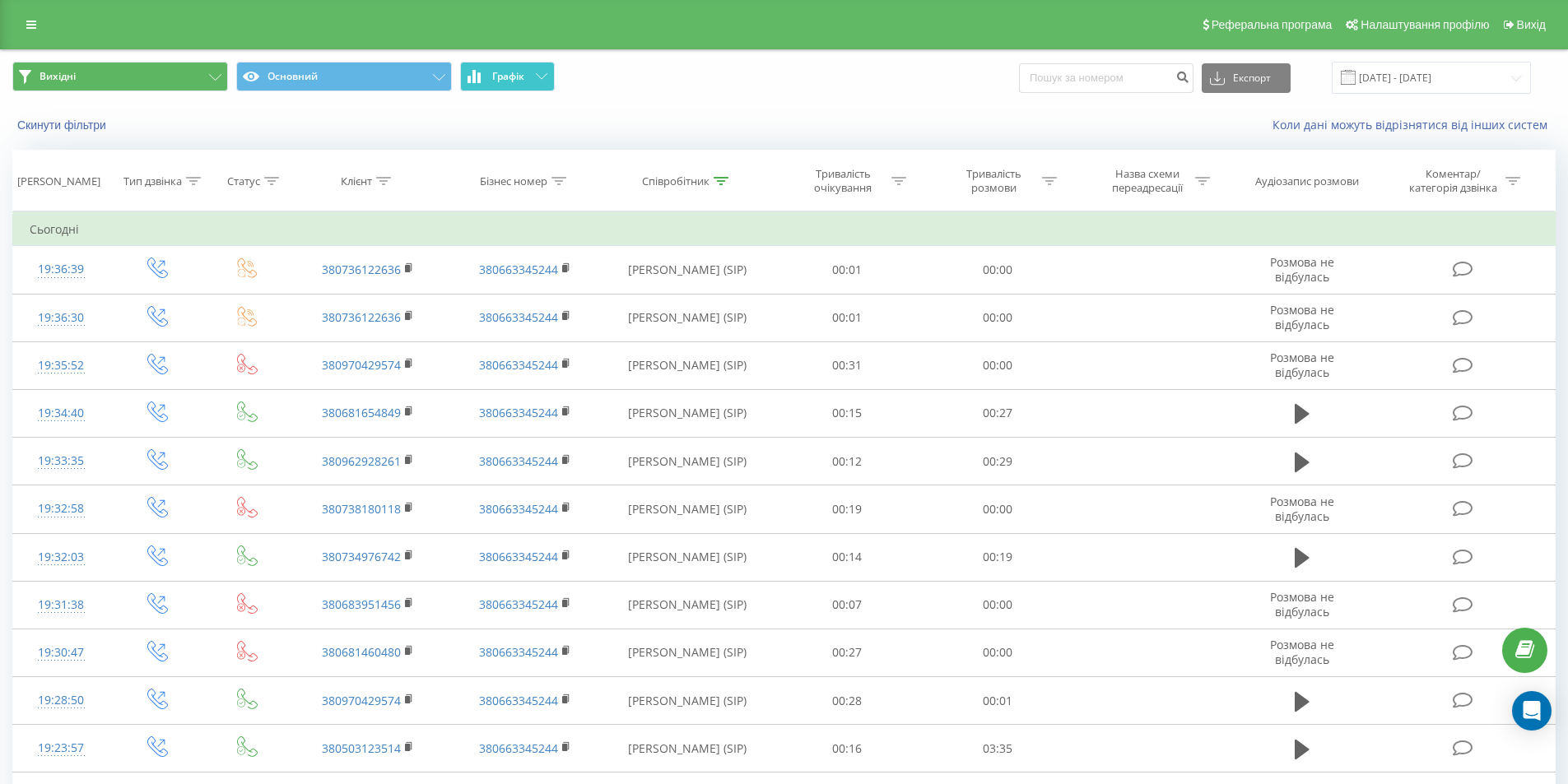
click at [544, 82] on button "Графік" at bounding box center [507, 77] width 95 height 30
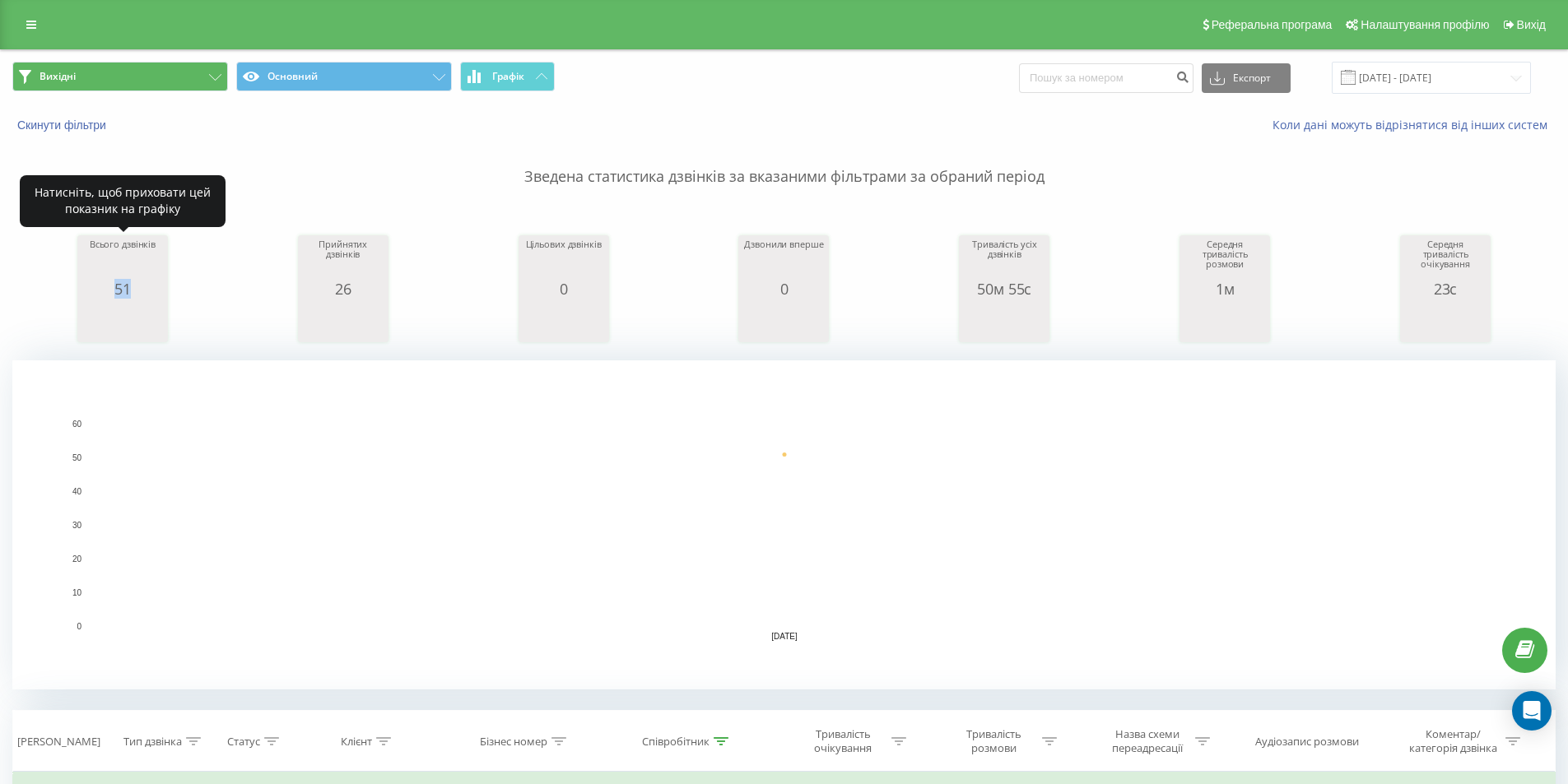
drag, startPoint x: 112, startPoint y: 286, endPoint x: 144, endPoint y: 285, distance: 32.1
click at [144, 285] on div "51" at bounding box center [122, 289] width 82 height 16
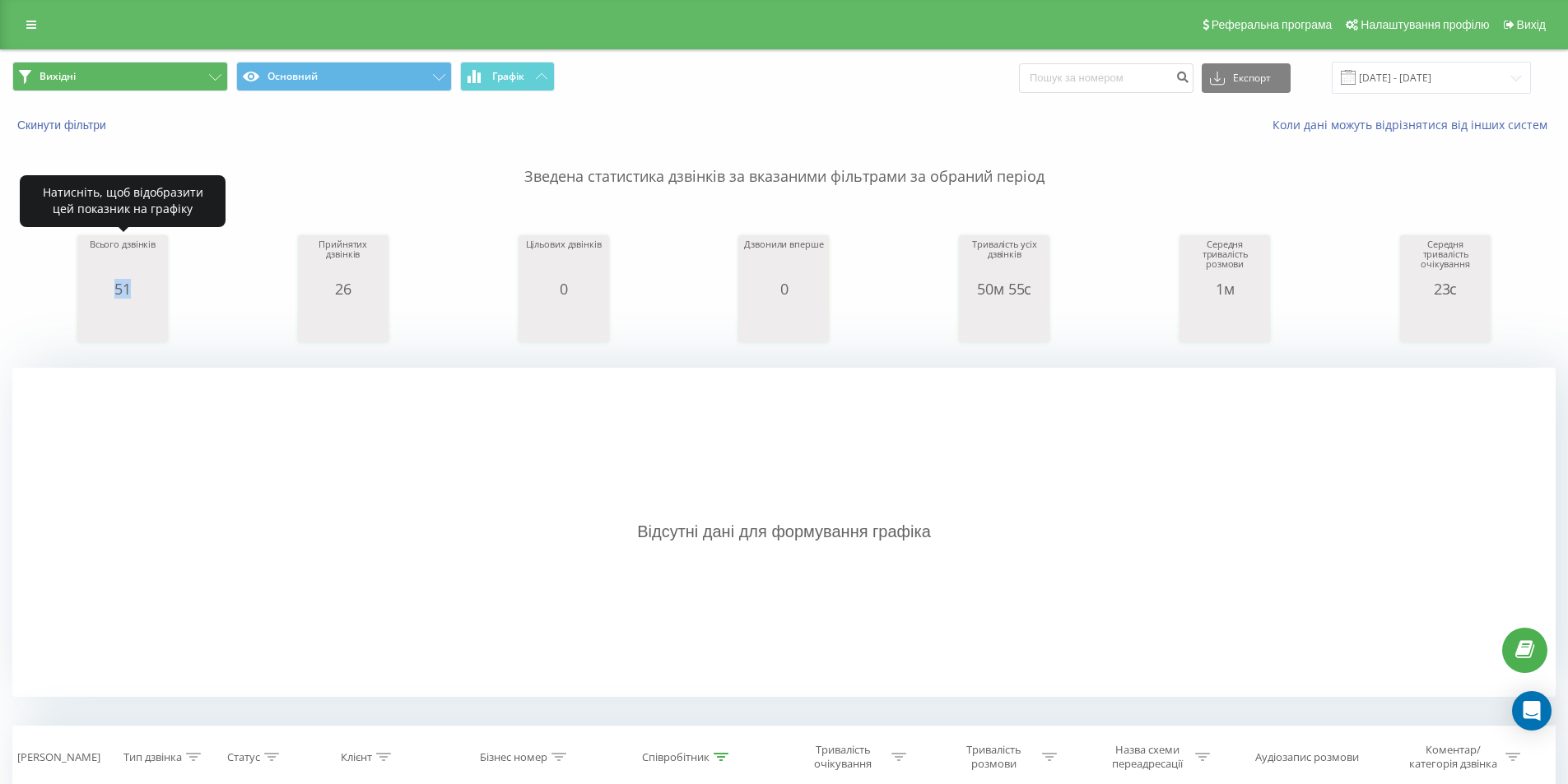
copy div "51"
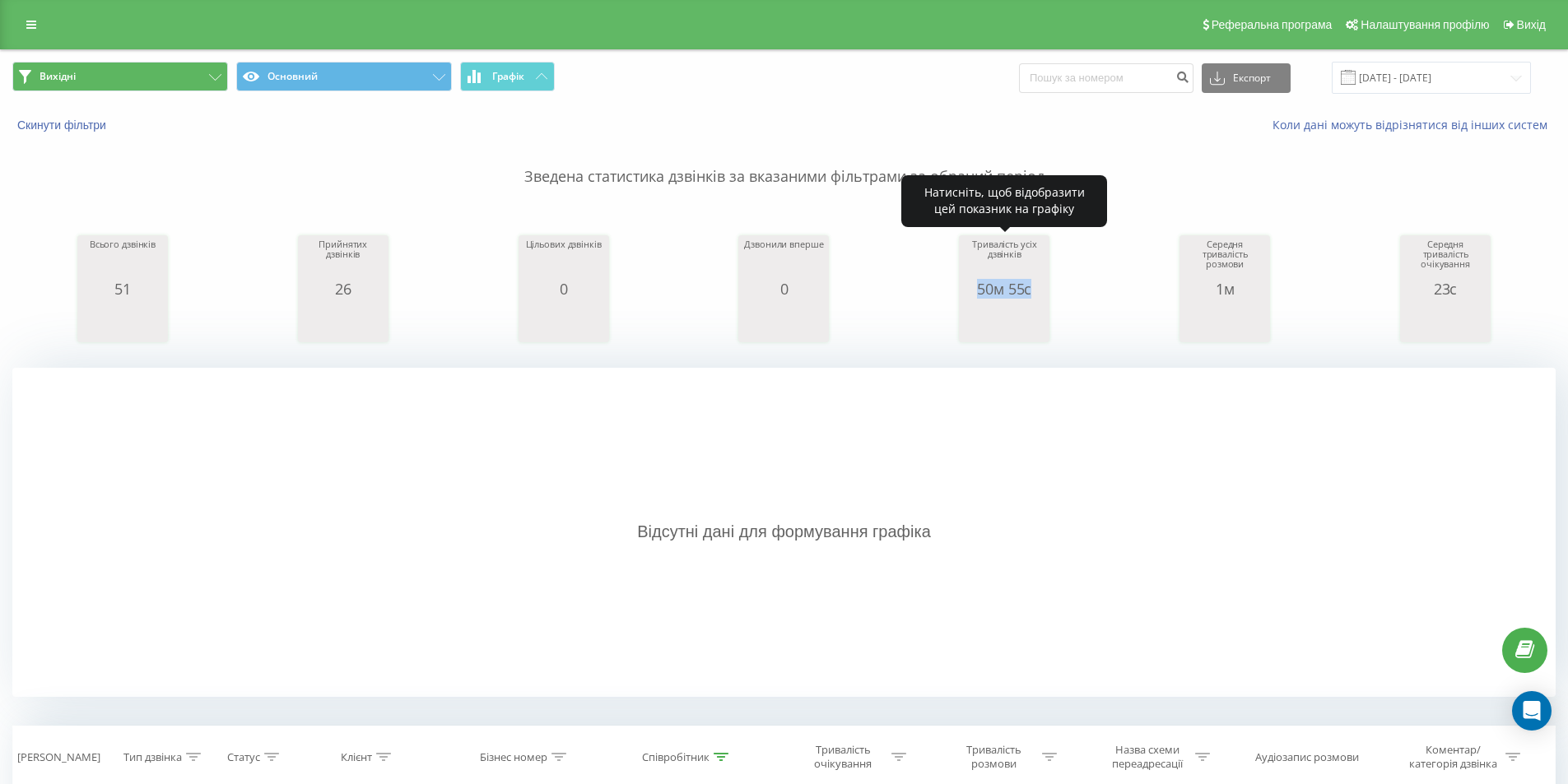
drag, startPoint x: 970, startPoint y: 286, endPoint x: 1037, endPoint y: 284, distance: 66.7
click at [1037, 282] on div "50м 55с" at bounding box center [1004, 289] width 82 height 16
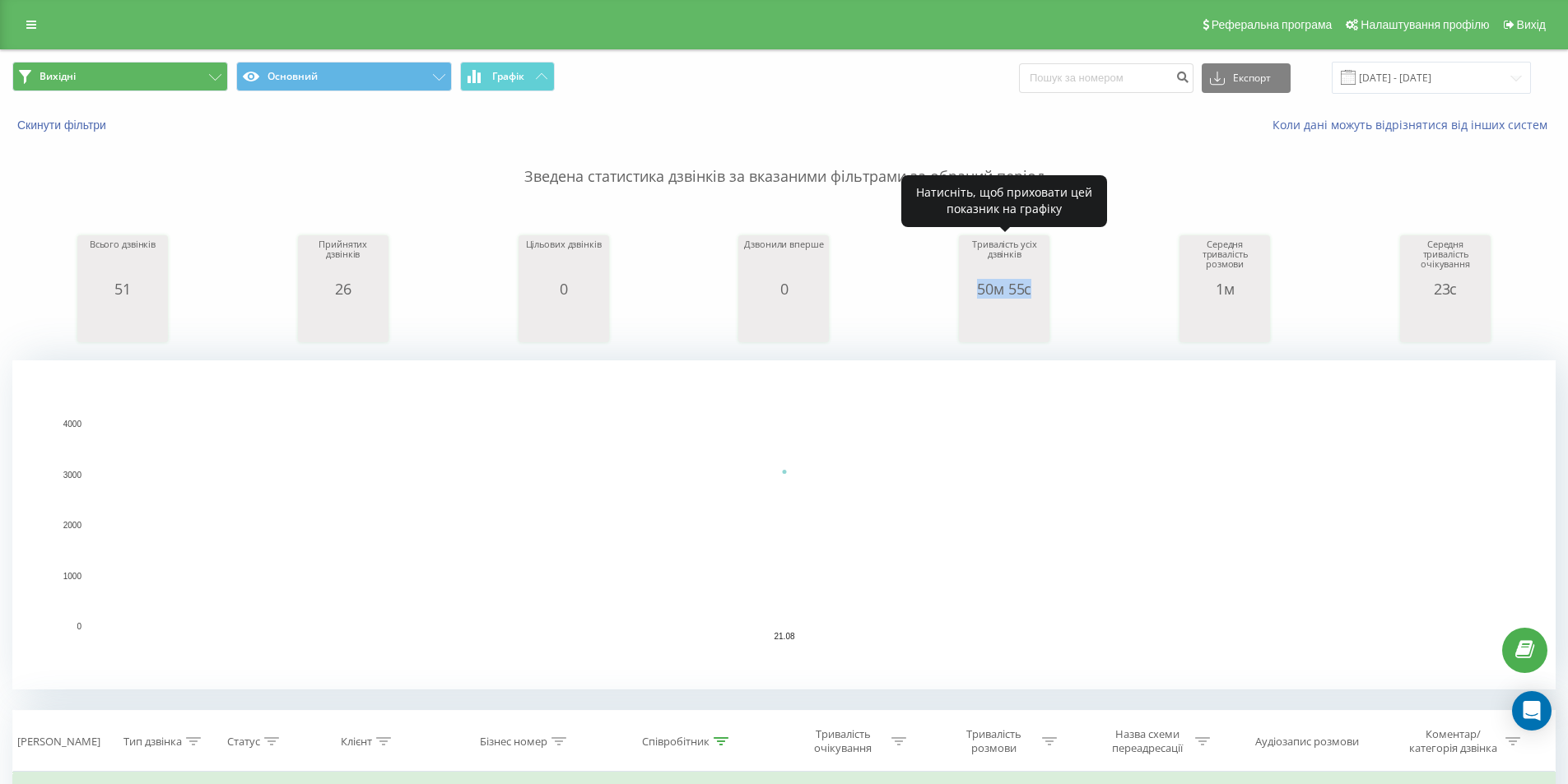
copy div "50м 55с"
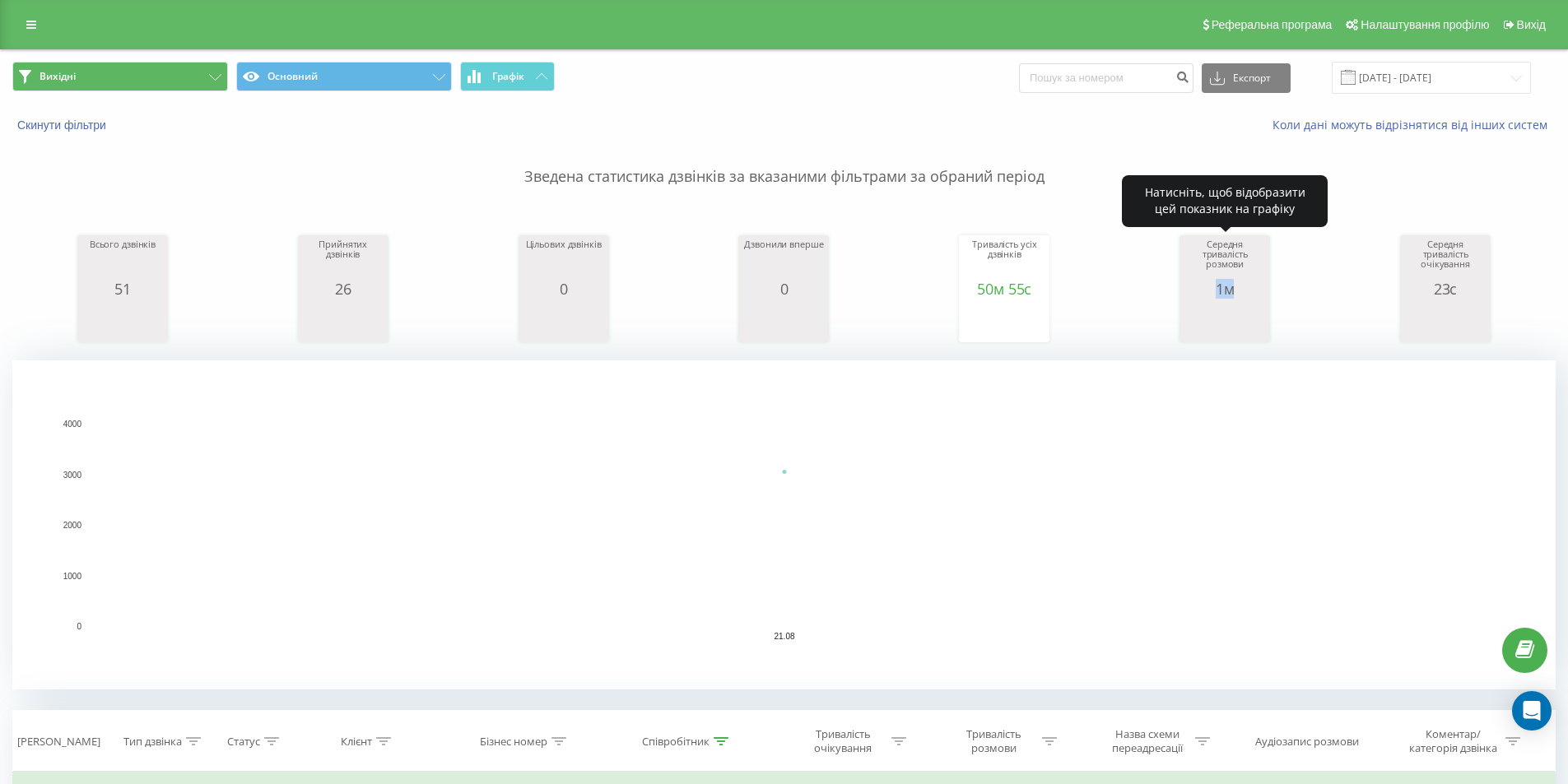
drag, startPoint x: 1212, startPoint y: 285, endPoint x: 1236, endPoint y: 286, distance: 24.7
click at [1236, 286] on div "1м" at bounding box center [1225, 289] width 82 height 16
copy div "1м"
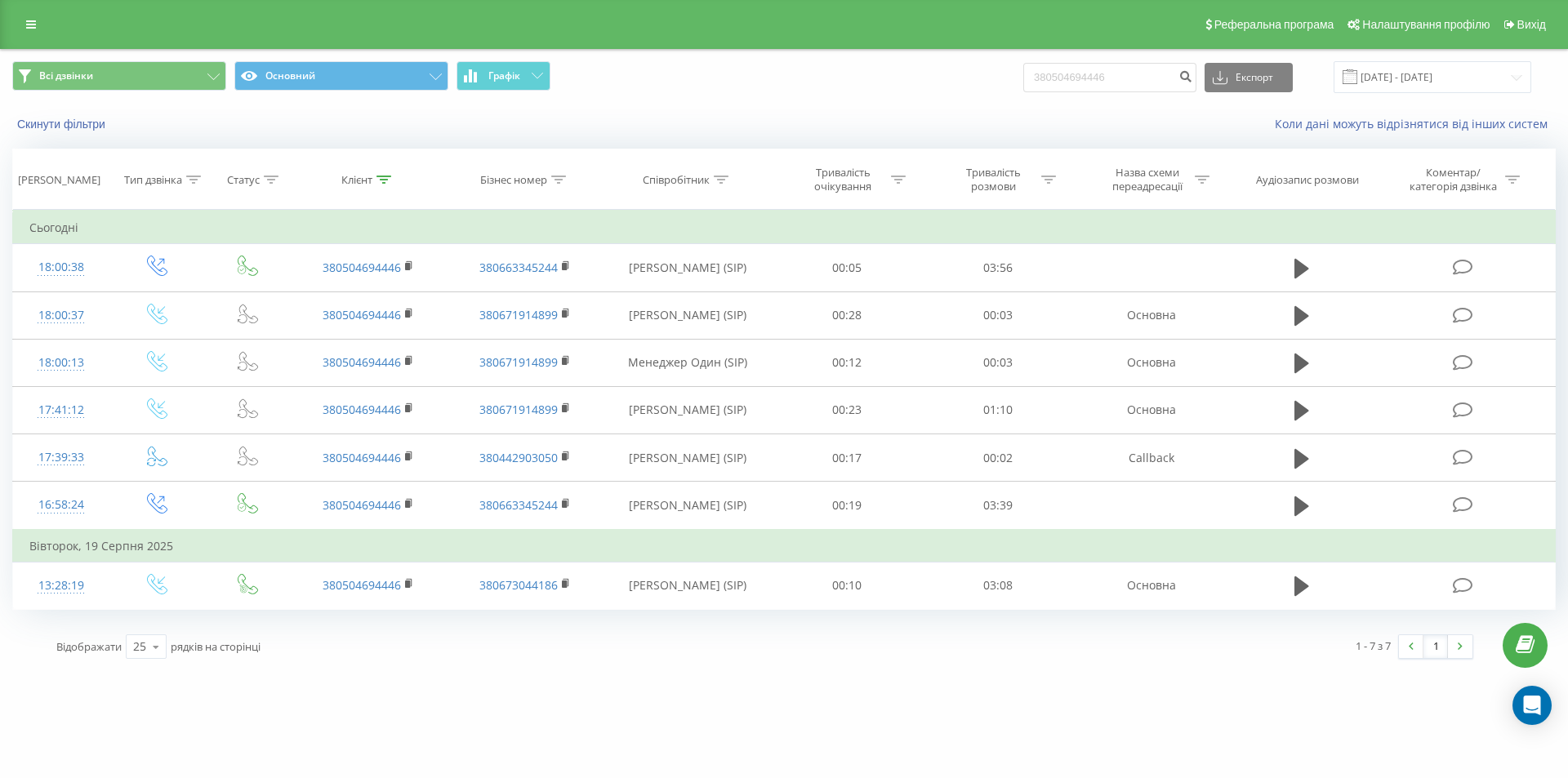
click at [2, 21] on div "Реферальна програма Налаштування профілю Вихід" at bounding box center [784, 24] width 1568 height 49
click at [20, 20] on link at bounding box center [31, 24] width 30 height 23
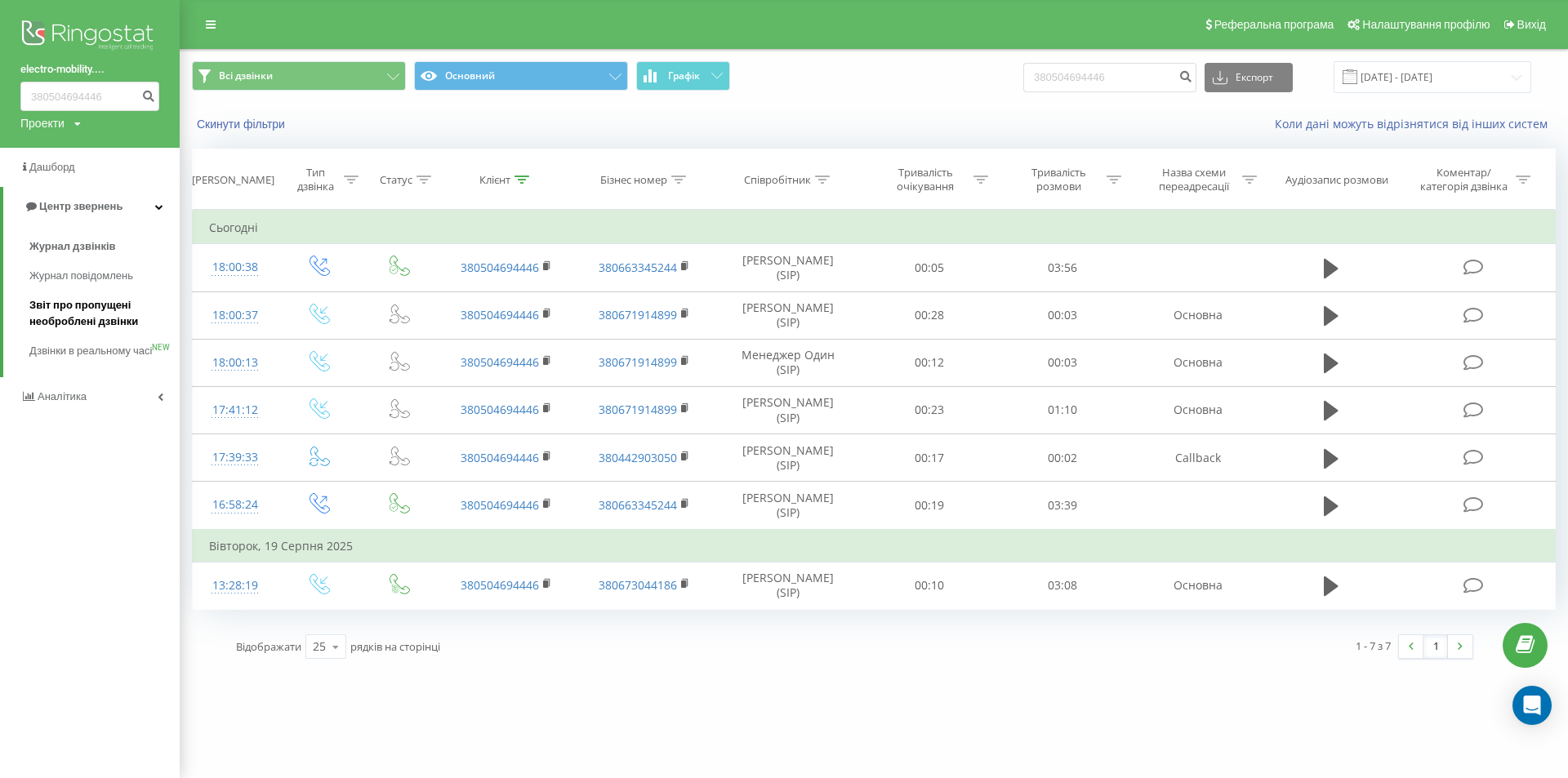
click at [89, 317] on span "Звіт про пропущені необроблені дзвінки" at bounding box center [100, 314] width 142 height 33
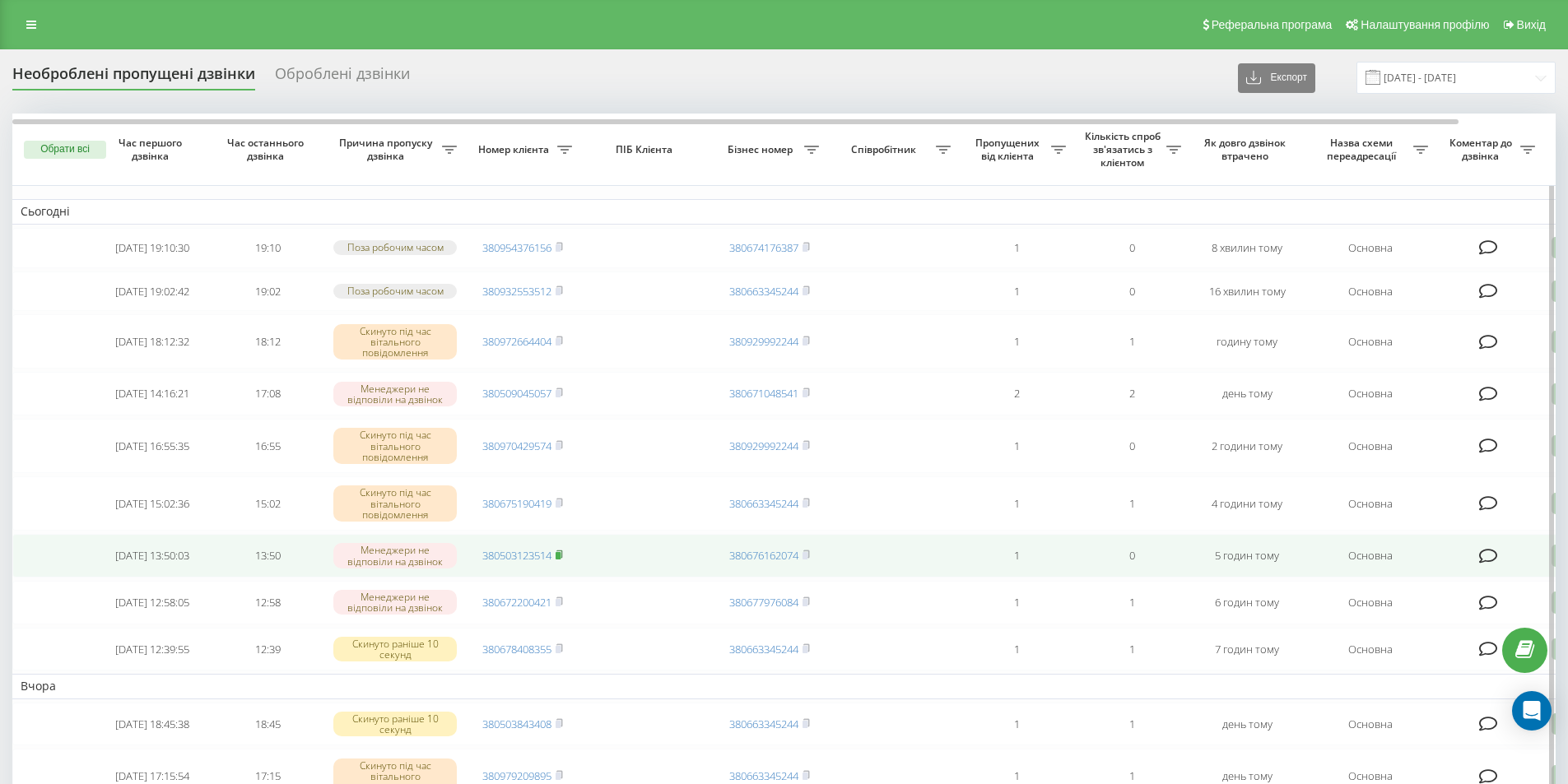
click at [562, 558] on icon at bounding box center [559, 554] width 6 height 7
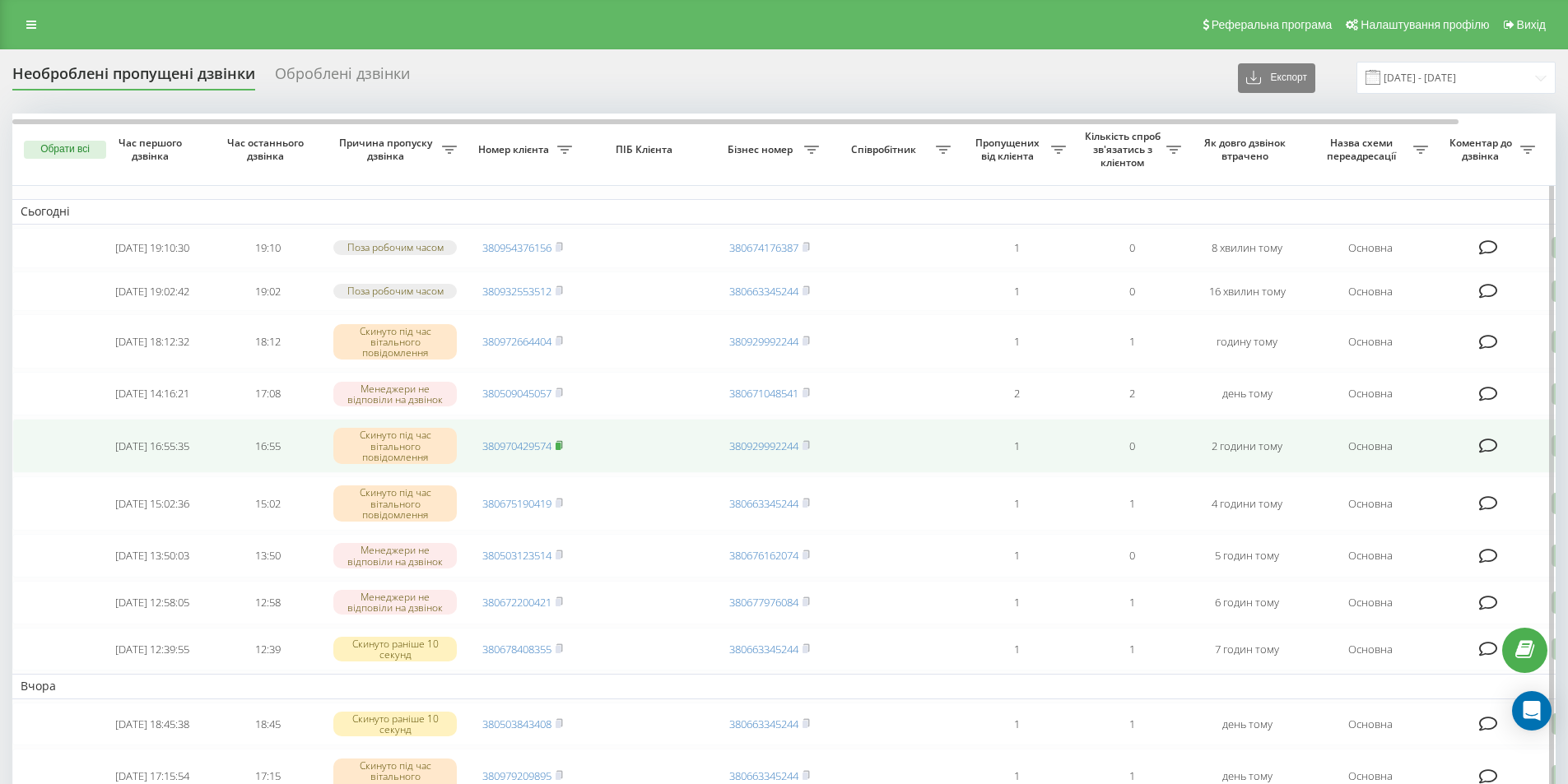
click at [561, 450] on icon at bounding box center [559, 445] width 7 height 10
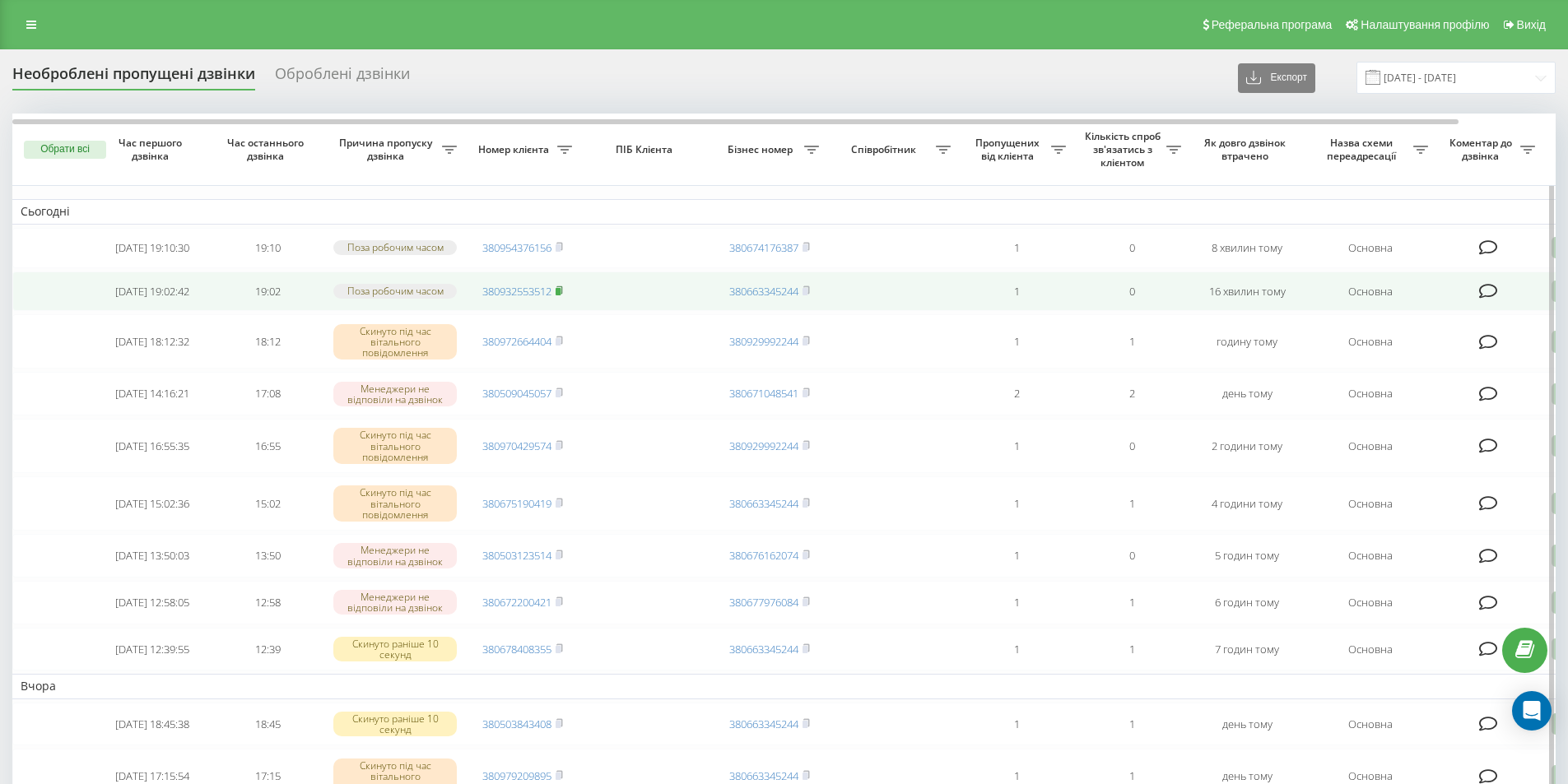
click at [563, 296] on icon at bounding box center [559, 291] width 7 height 10
